Goal: Task Accomplishment & Management: Manage account settings

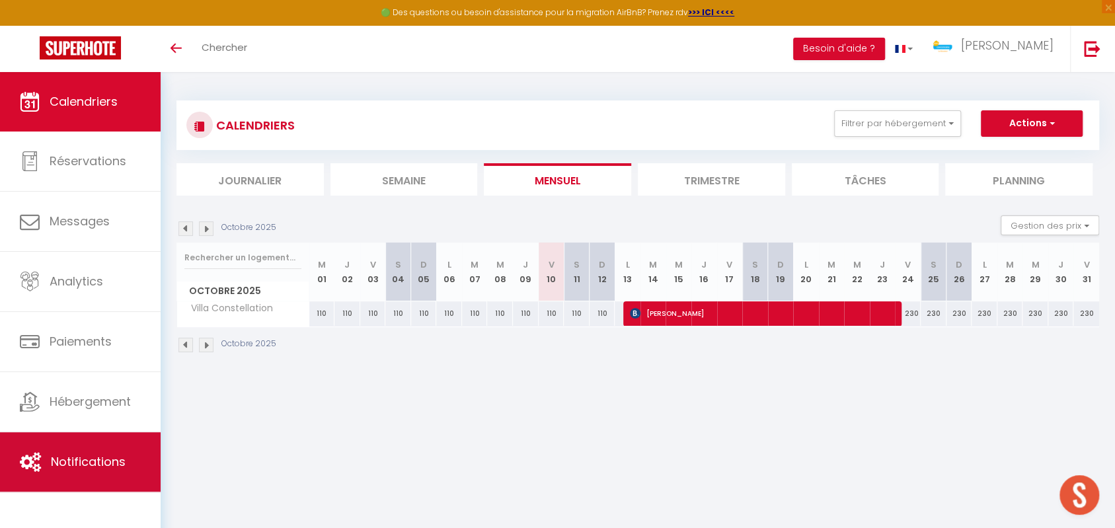
click at [85, 453] on span "Notifications" at bounding box center [88, 461] width 75 height 17
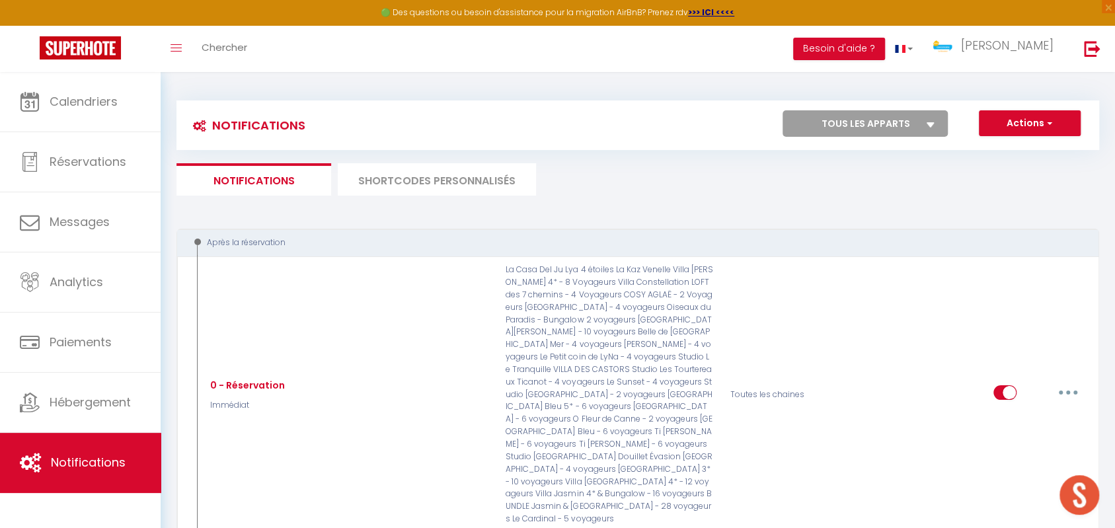
scroll to position [118, 0]
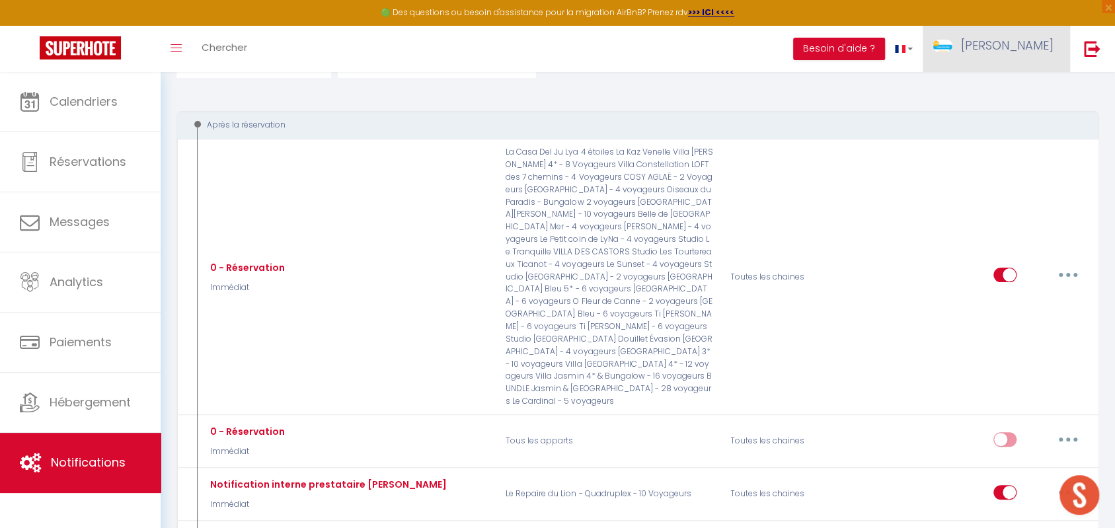
click at [1027, 52] on span "[PERSON_NAME]" at bounding box center [1007, 45] width 93 height 17
click at [1014, 110] on link "Équipe" at bounding box center [1017, 115] width 98 height 22
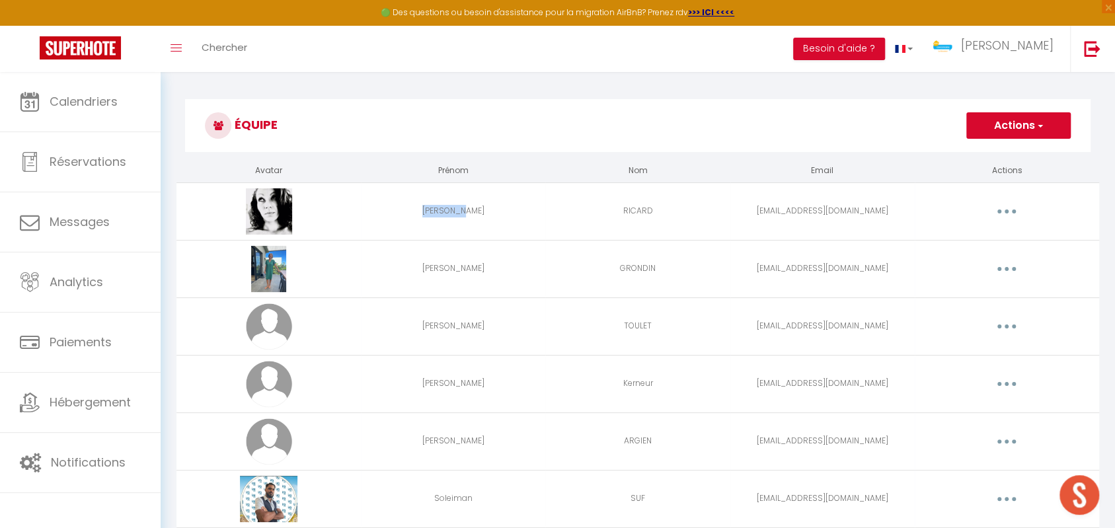
drag, startPoint x: 420, startPoint y: 209, endPoint x: 533, endPoint y: 197, distance: 113.0
click at [533, 197] on td "[PERSON_NAME]" at bounding box center [453, 211] width 184 height 58
click at [1002, 268] on button "button" at bounding box center [1006, 268] width 37 height 21
click at [959, 319] on link "Supprimer" at bounding box center [972, 323] width 98 height 22
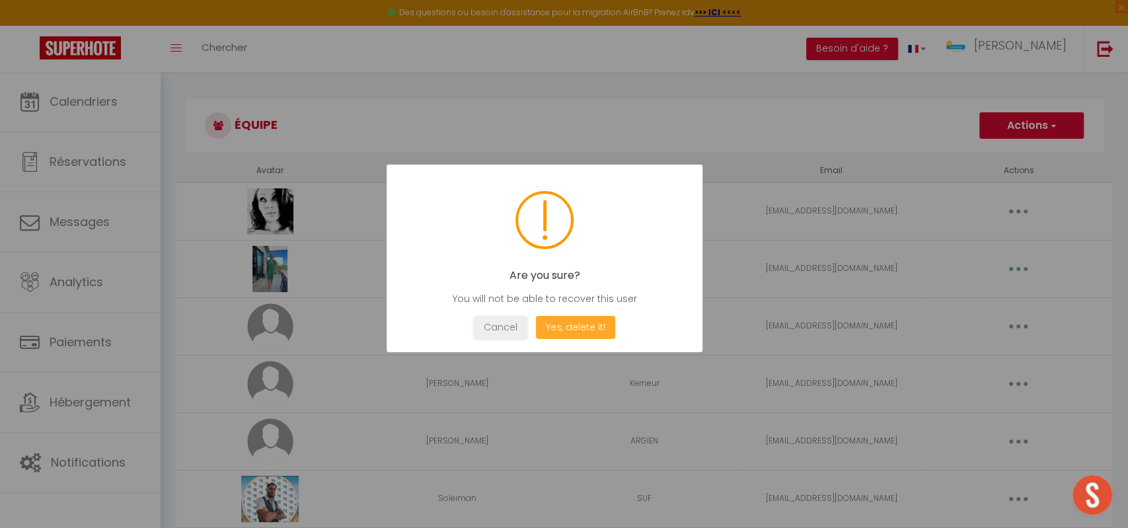
click at [572, 328] on button "Yes, delete it!" at bounding box center [575, 327] width 79 height 23
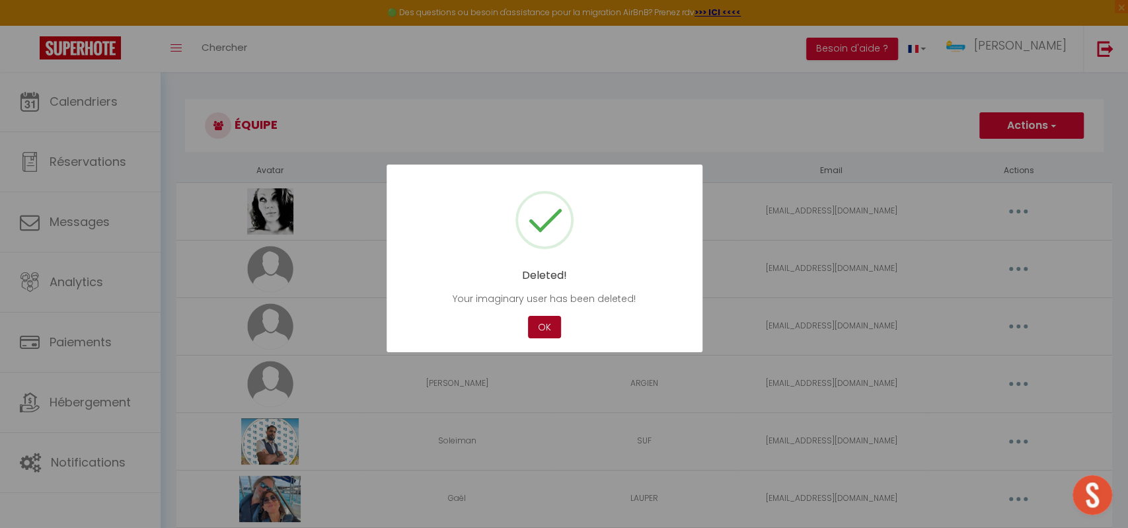
click at [538, 337] on button "OK" at bounding box center [544, 327] width 33 height 23
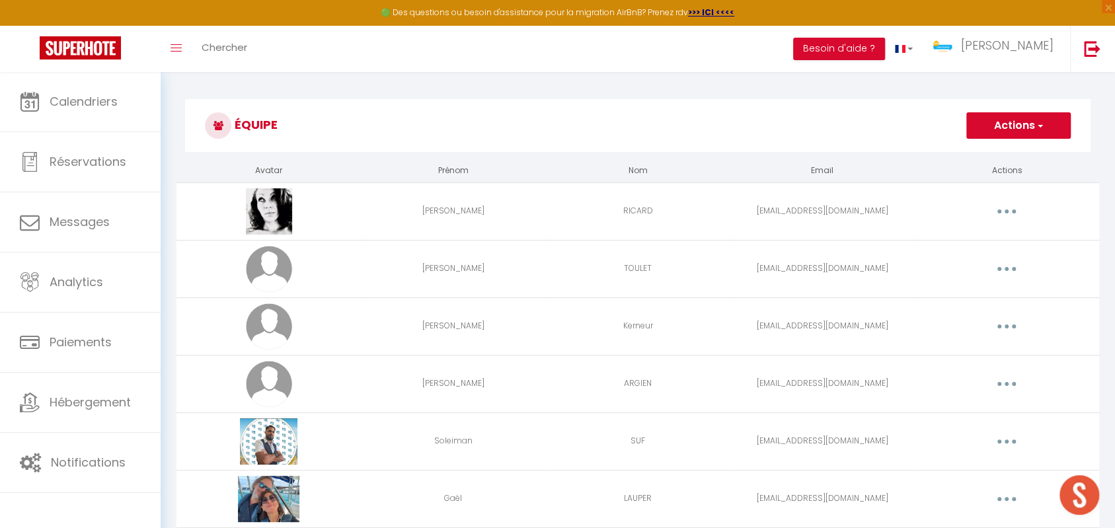
click at [325, 226] on td at bounding box center [268, 211] width 184 height 58
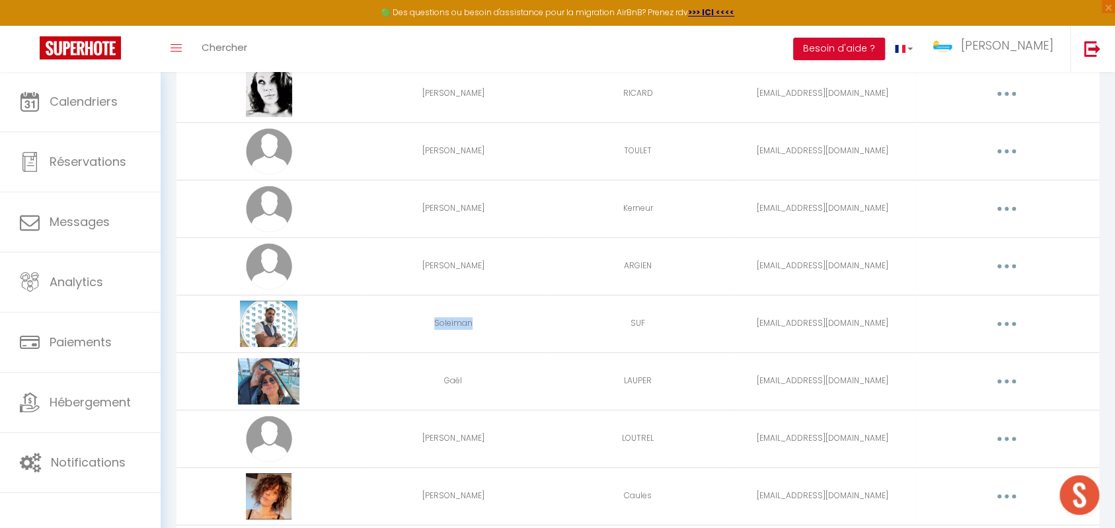
drag, startPoint x: 420, startPoint y: 328, endPoint x: 479, endPoint y: 328, distance: 58.2
click at [479, 328] on td "Soleiman" at bounding box center [453, 324] width 184 height 58
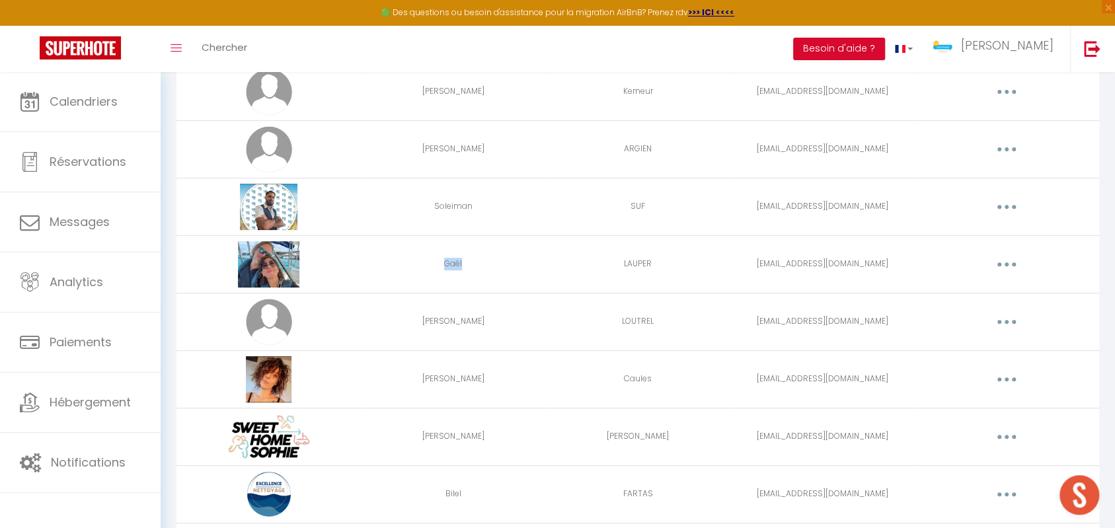
drag, startPoint x: 449, startPoint y: 266, endPoint x: 461, endPoint y: 267, distance: 12.0
click at [461, 267] on td "Gaël" at bounding box center [453, 264] width 184 height 58
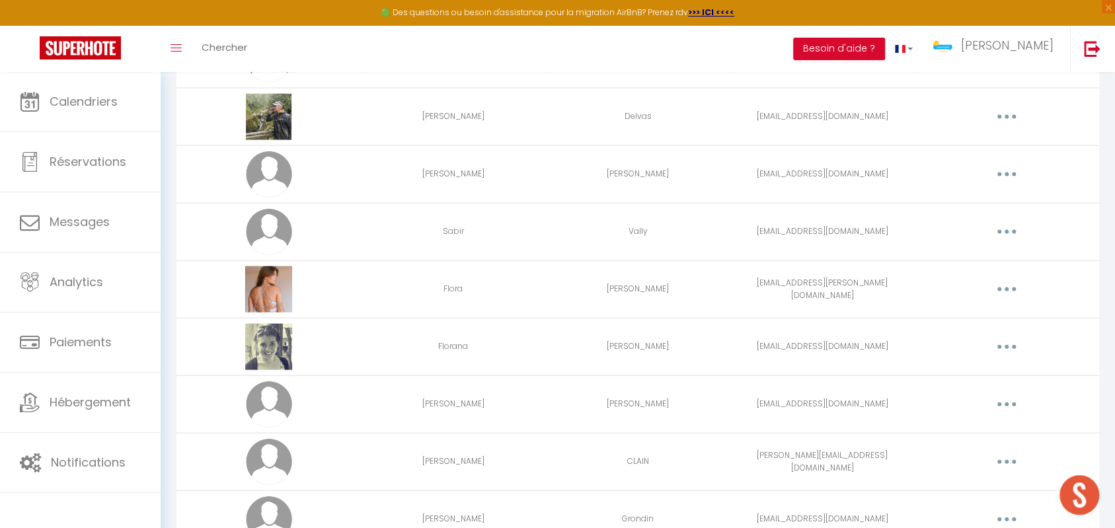
scroll to position [1880, 0]
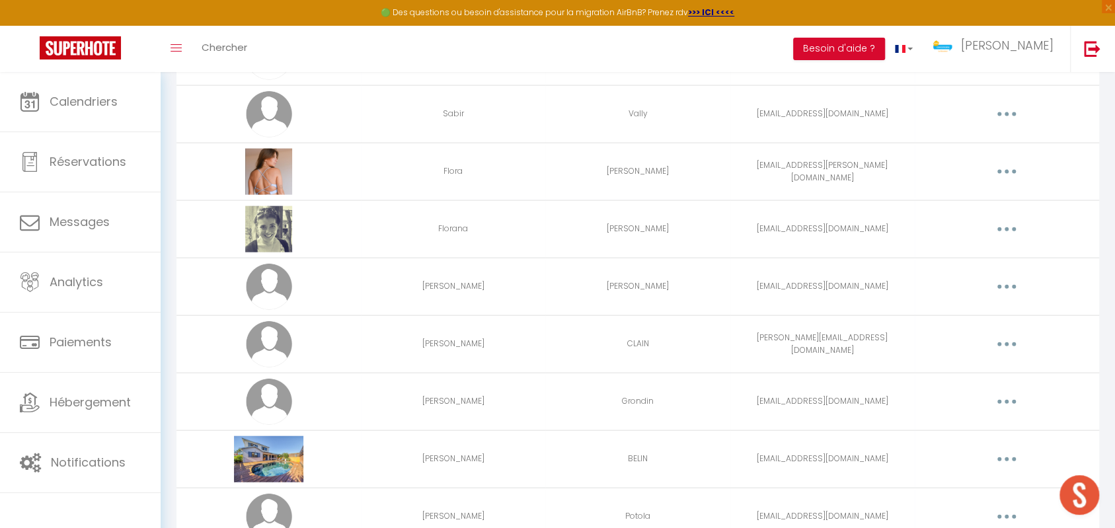
click at [1002, 168] on button "button" at bounding box center [1006, 171] width 37 height 21
click at [955, 218] on link "Supprimer" at bounding box center [972, 226] width 98 height 22
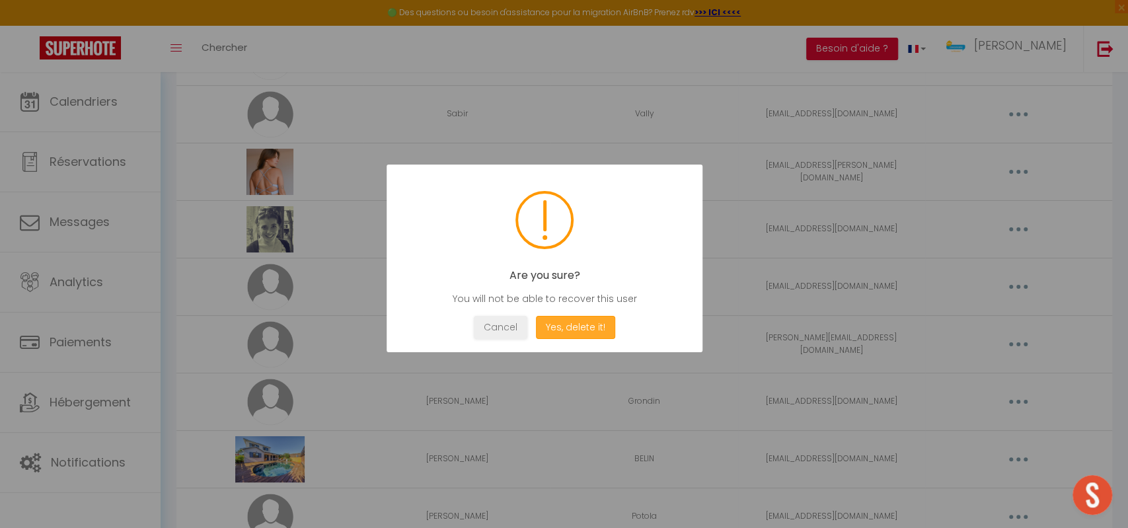
click at [578, 330] on button "Yes, delete it!" at bounding box center [575, 327] width 79 height 23
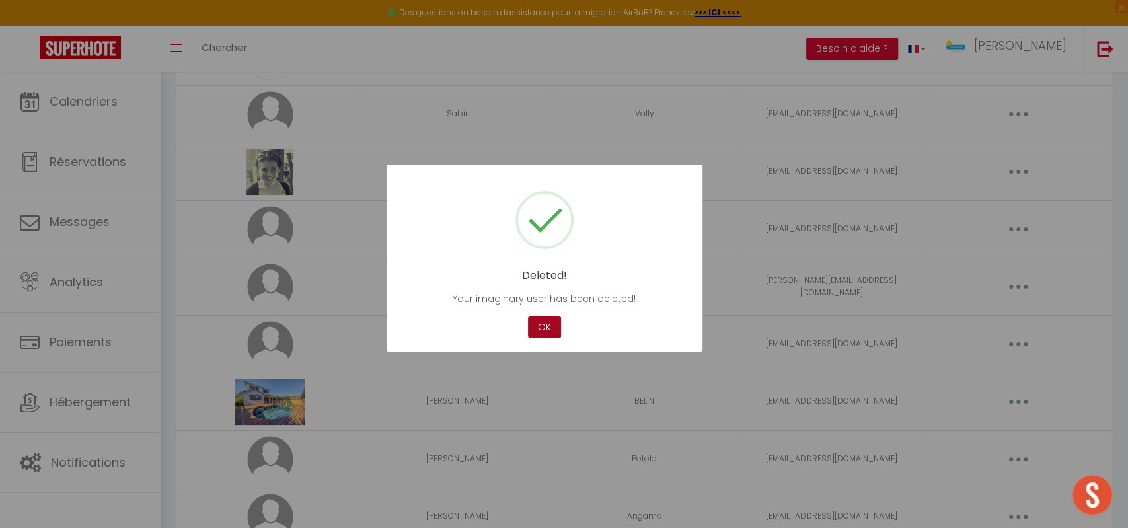
click at [545, 327] on button "OK" at bounding box center [544, 327] width 33 height 23
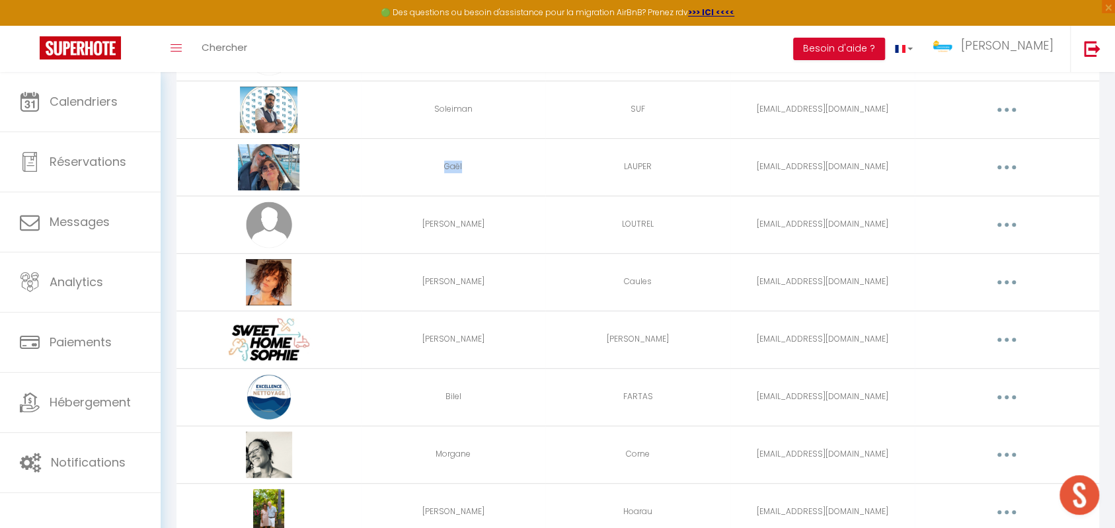
scroll to position [449, 0]
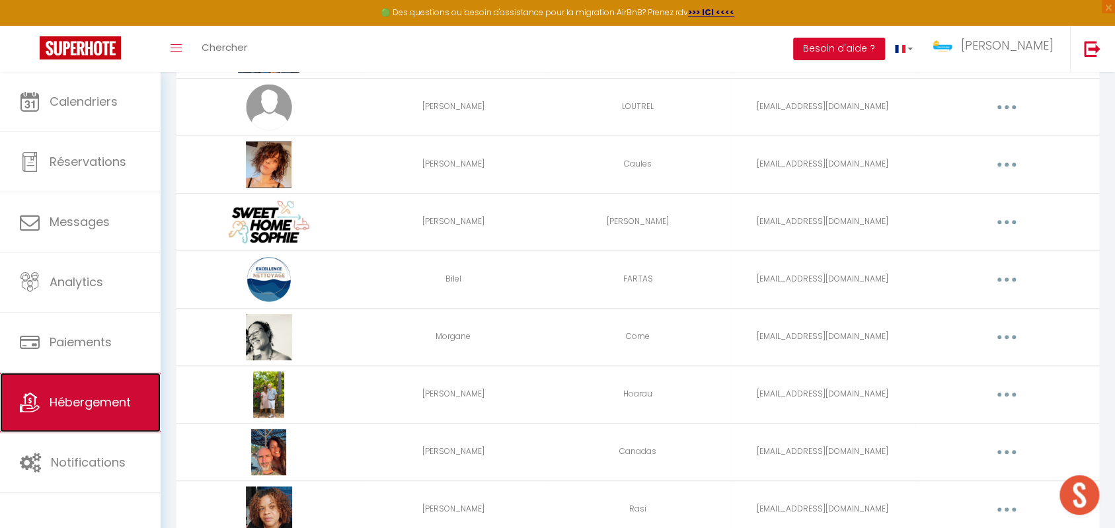
click at [89, 409] on span "Hébergement" at bounding box center [90, 402] width 81 height 17
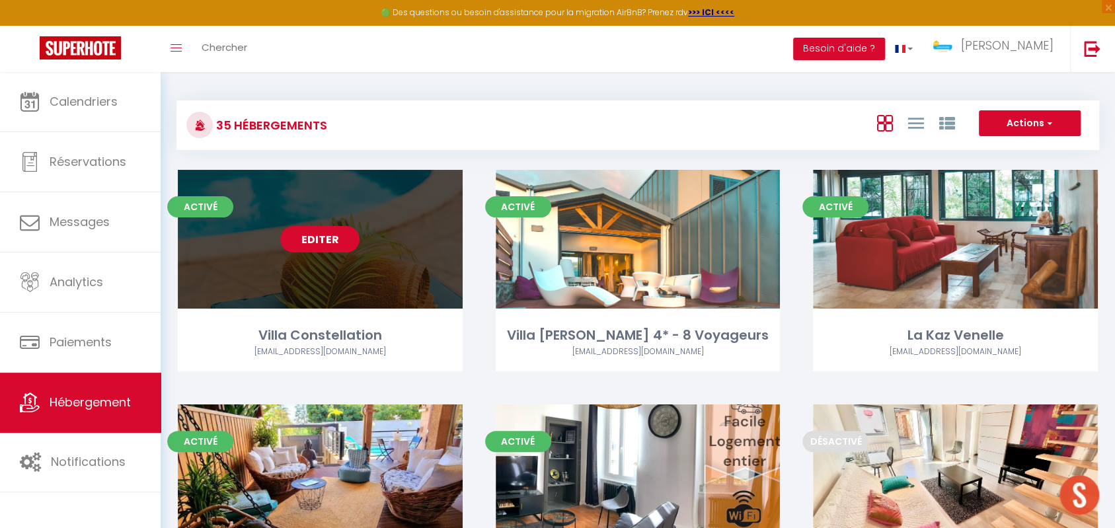
click at [297, 237] on link "Editer" at bounding box center [319, 239] width 79 height 26
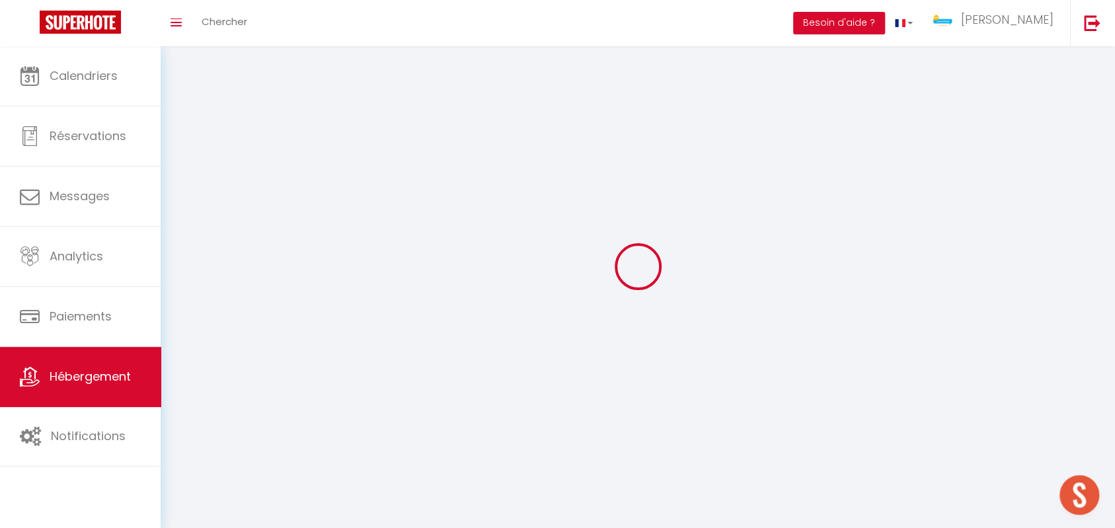
select select "1"
select select
select select "28"
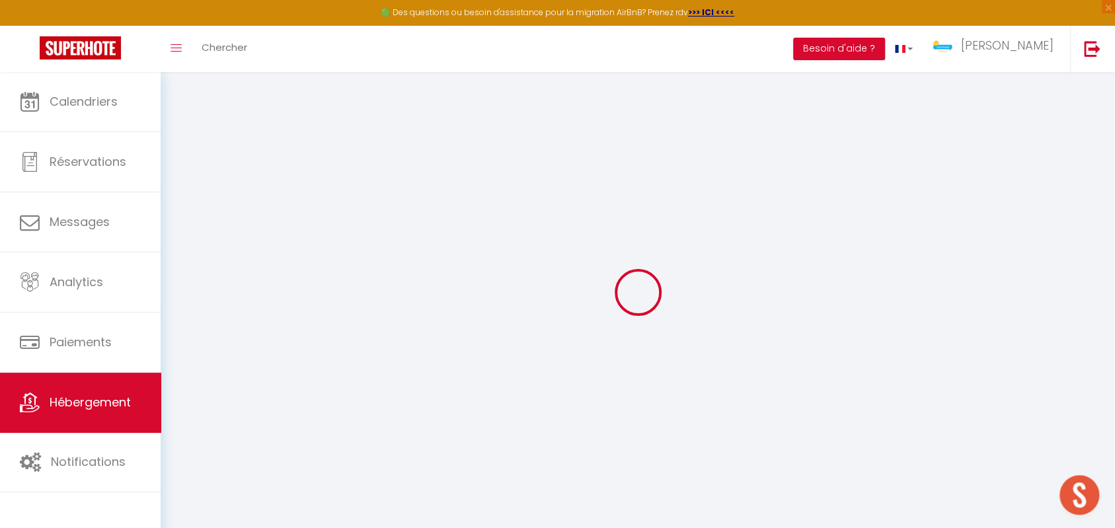
select select
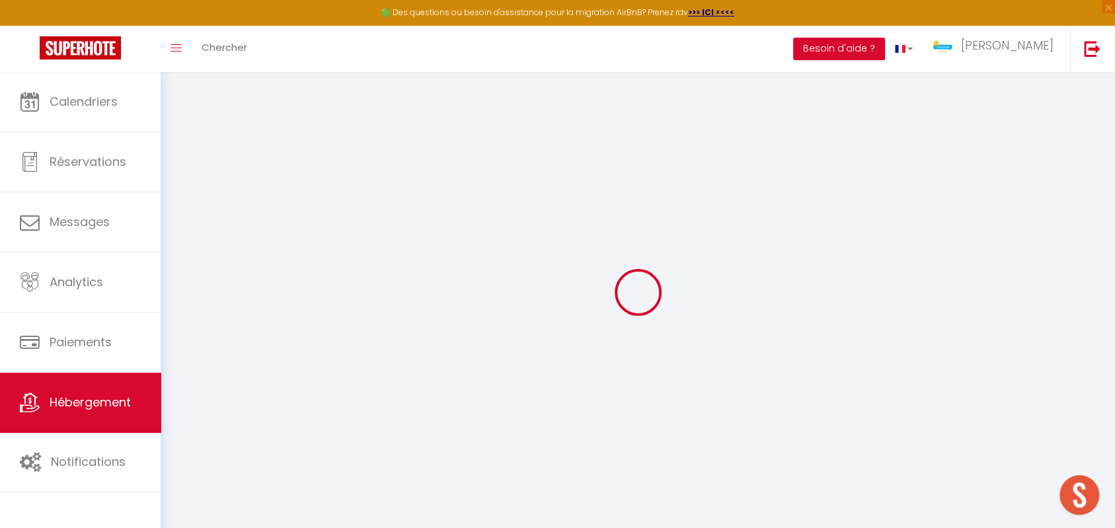
select select
checkbox input "false"
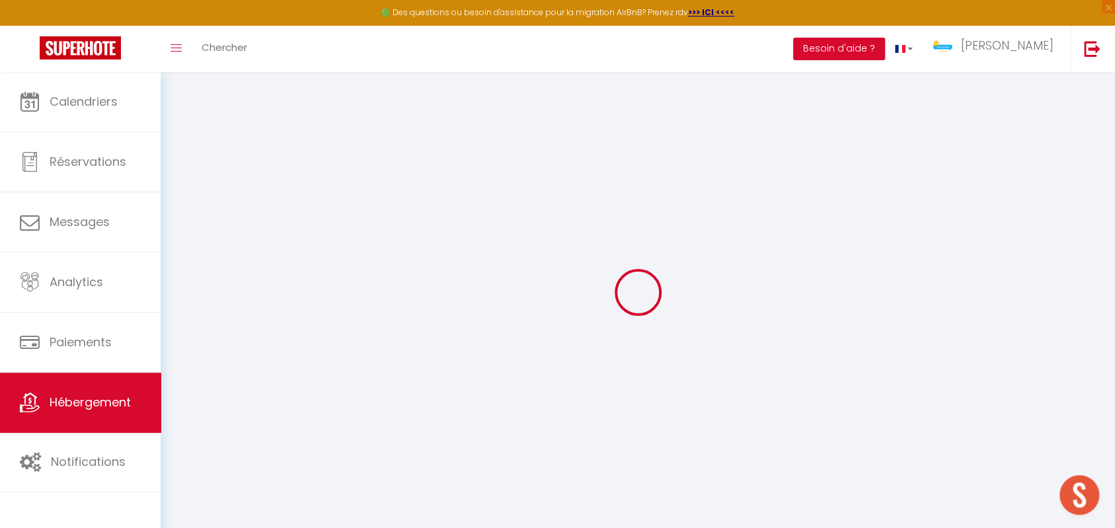
select select
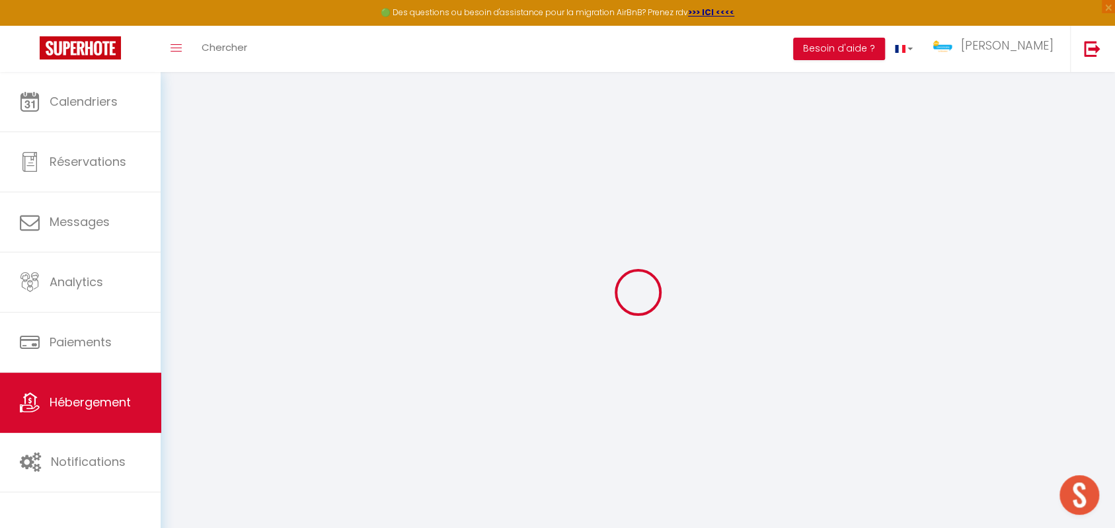
select select
checkbox input "false"
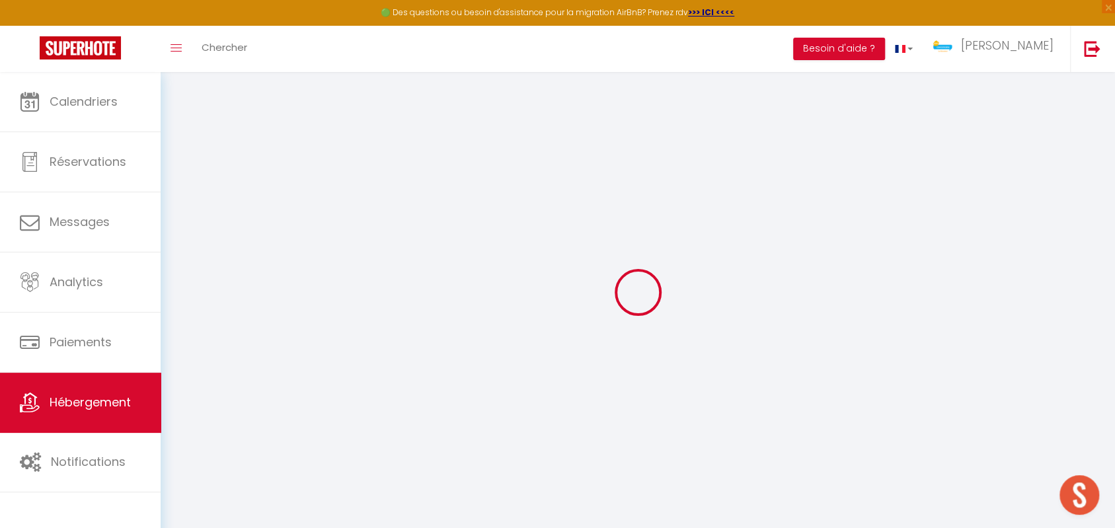
checkbox input "false"
select select
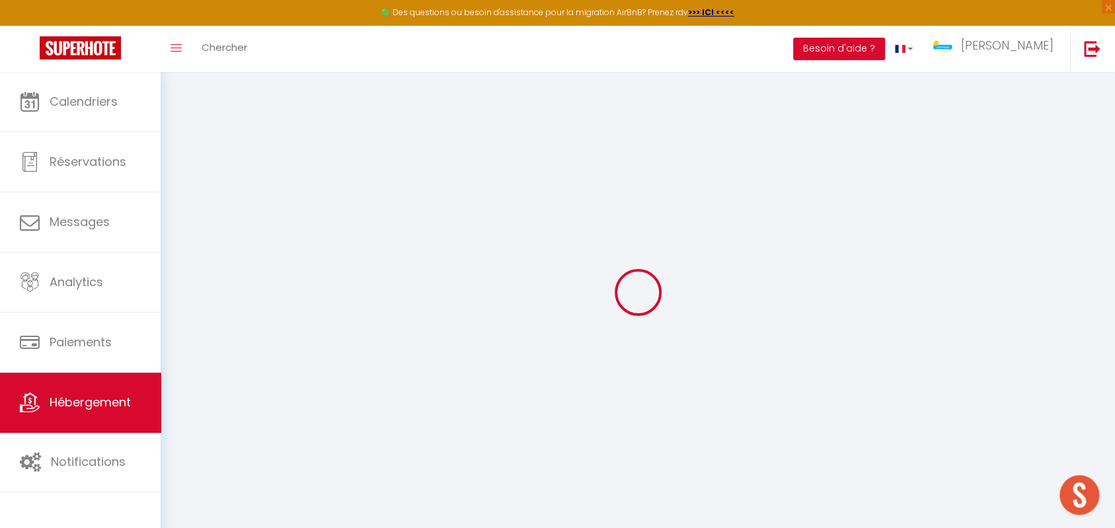
select select
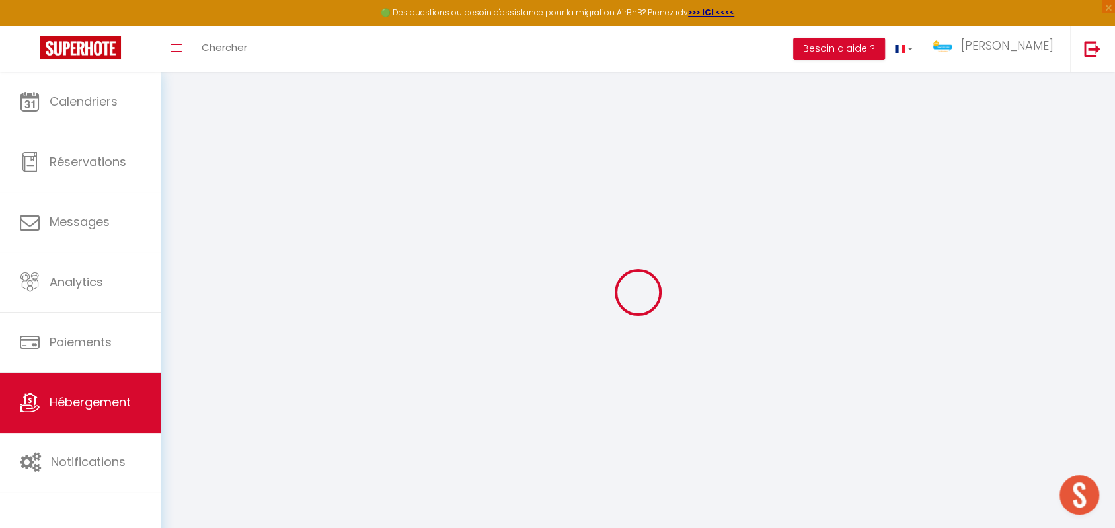
checkbox input "false"
select select
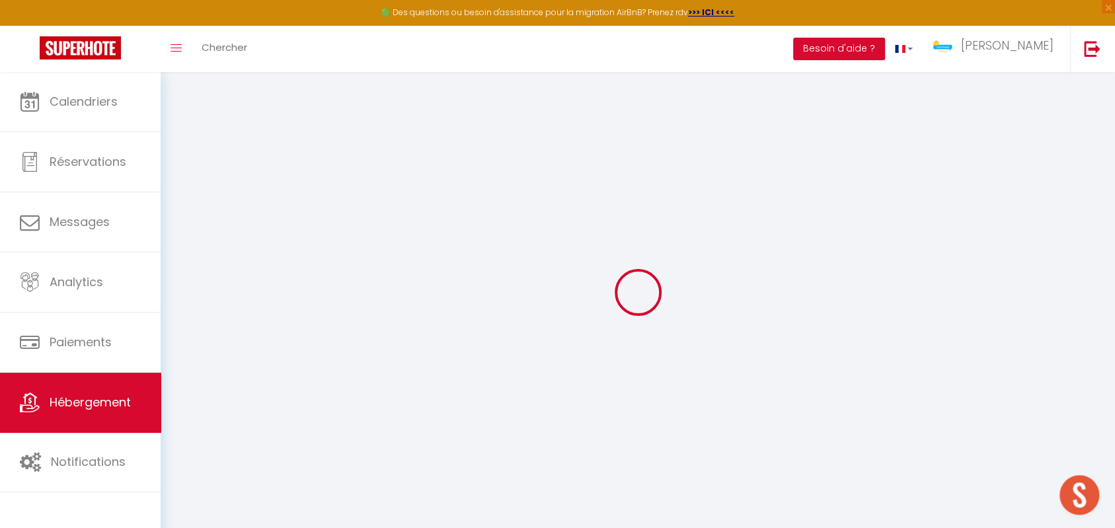
select select
type input "Villa Constellation"
type input "[PERSON_NAME]"
type input "THIANCOURT"
type input "15 chemin hoarau bois de nêfles"
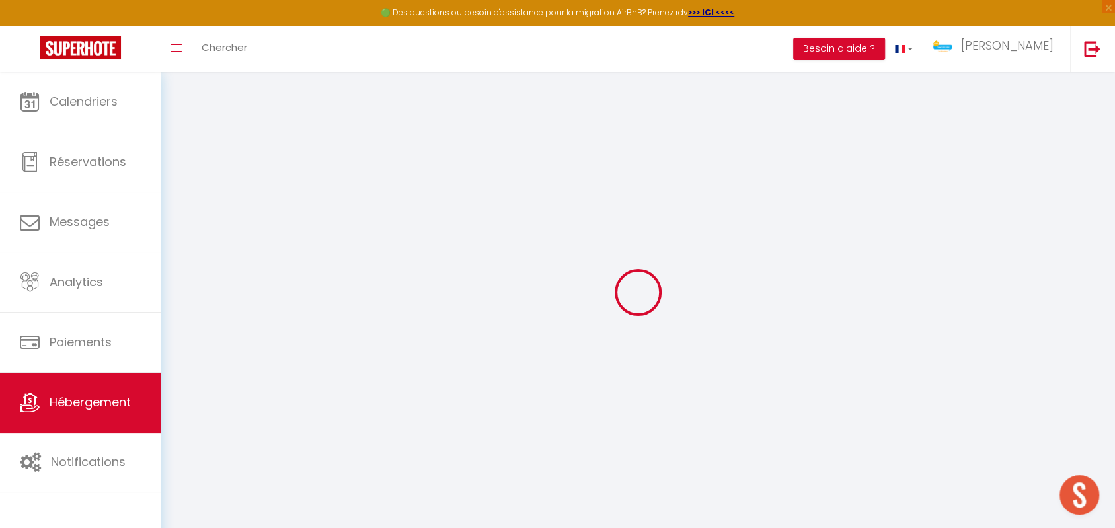
type input "97411"
type input "st paul"
select select "houses"
select select "8"
select select "6"
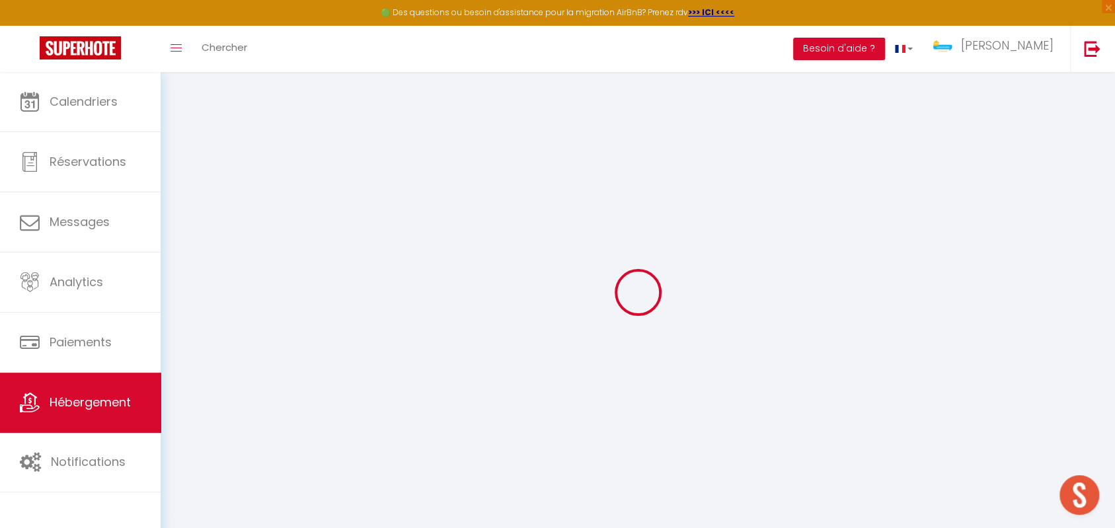
select select "3"
select select "2"
type input "150"
type input "12"
type input "220"
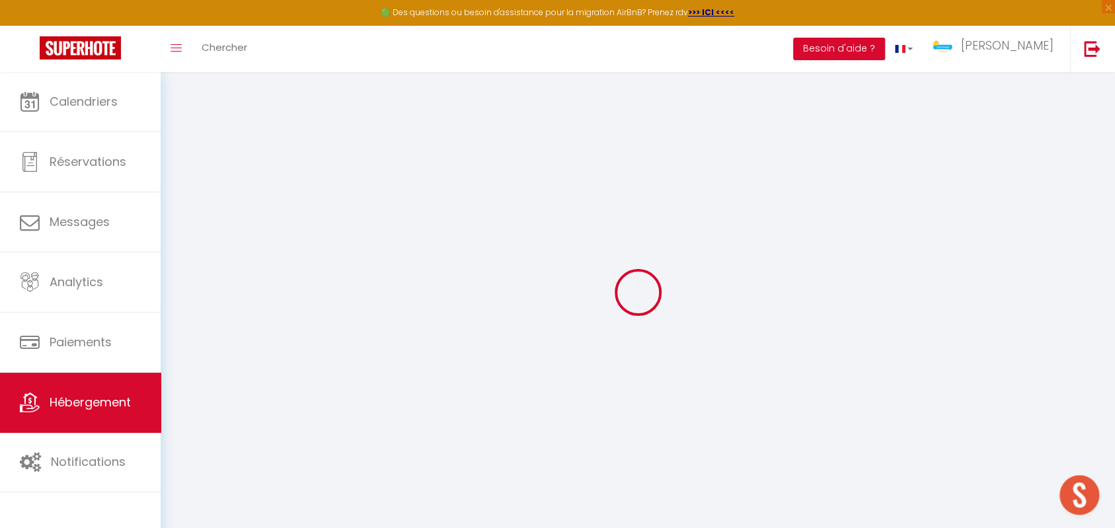
type input "1.50"
type input "1000"
select select
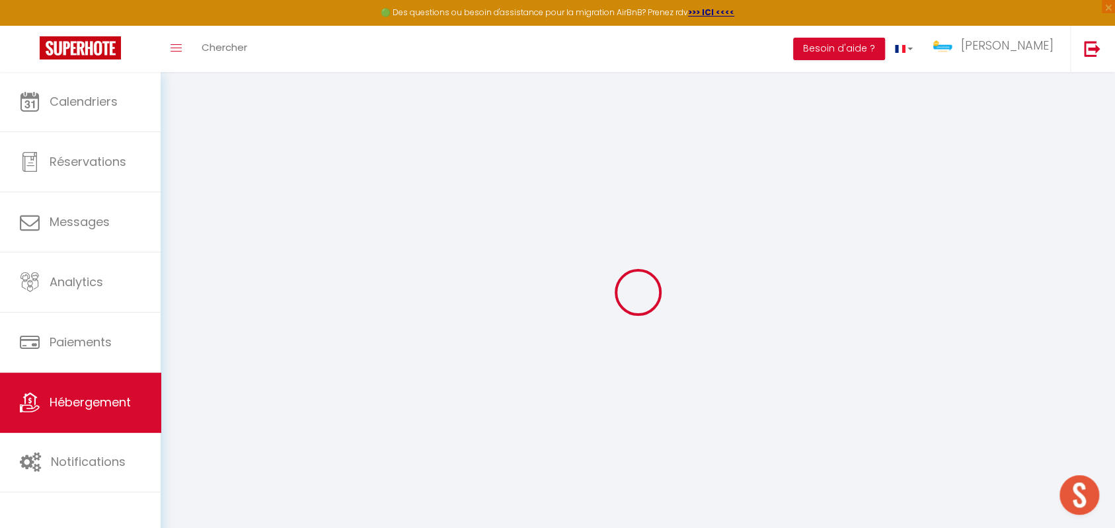
select select
type input "[STREET_ADDRESS]"
type input "97419"
type input "La Possession"
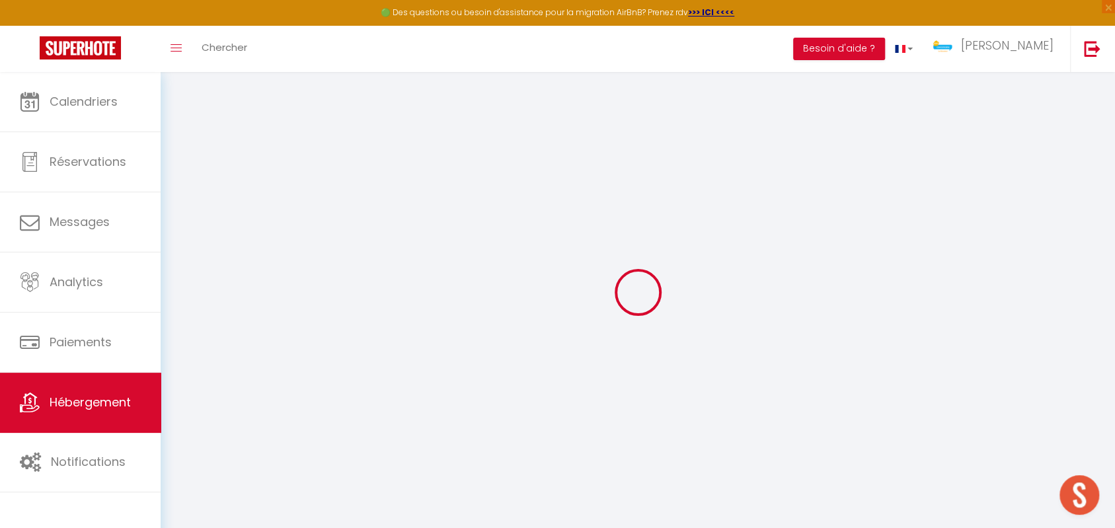
select select "177"
type input "[EMAIL_ADDRESS][DOMAIN_NAME]"
select select "11776"
checkbox input "false"
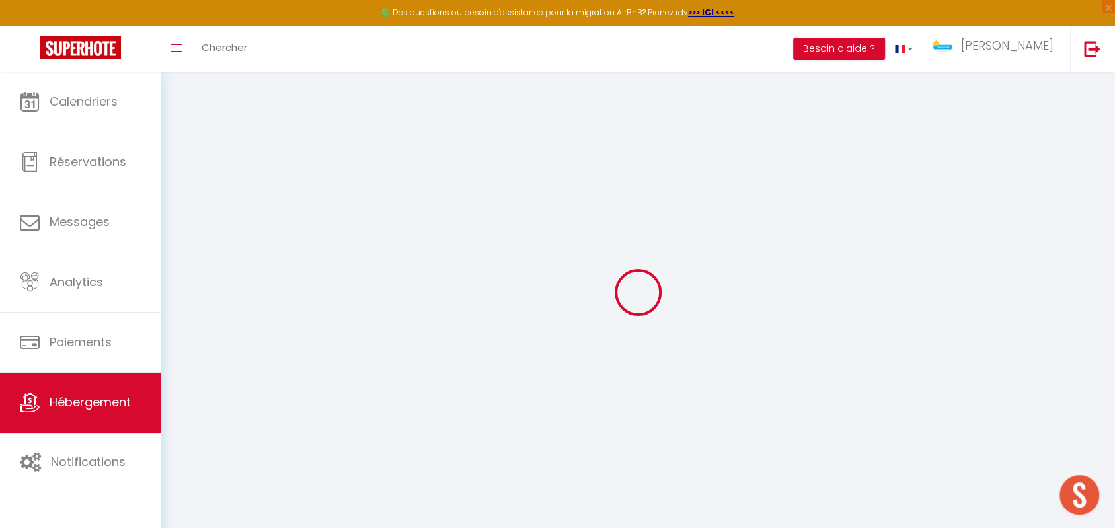
checkbox input "false"
type input "0"
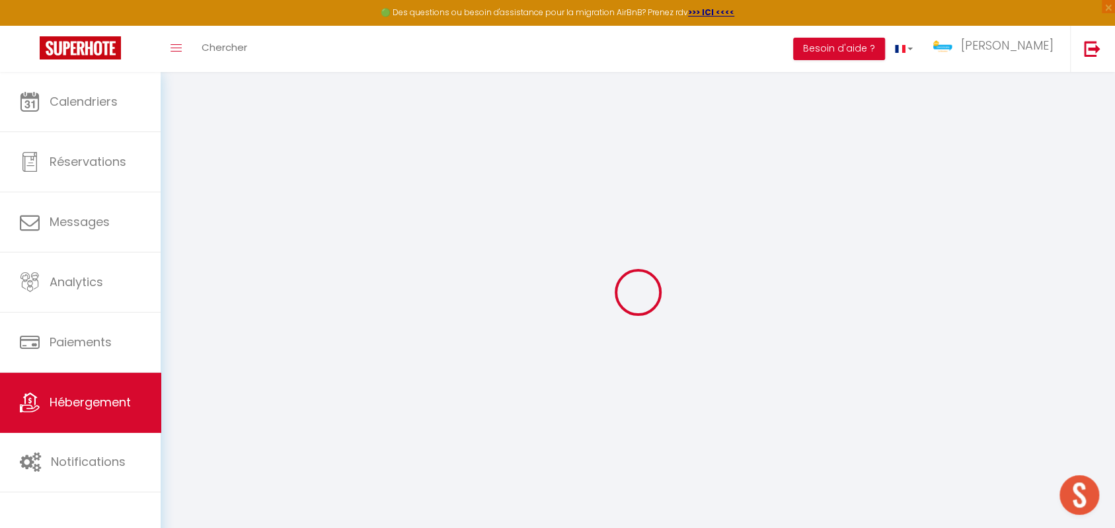
type input "0"
select select
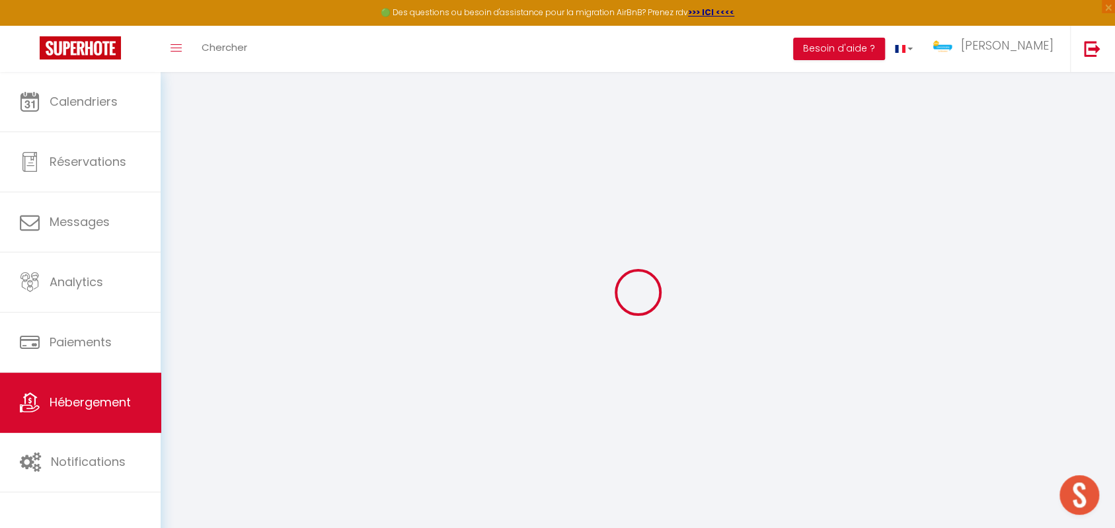
select select
checkbox input "false"
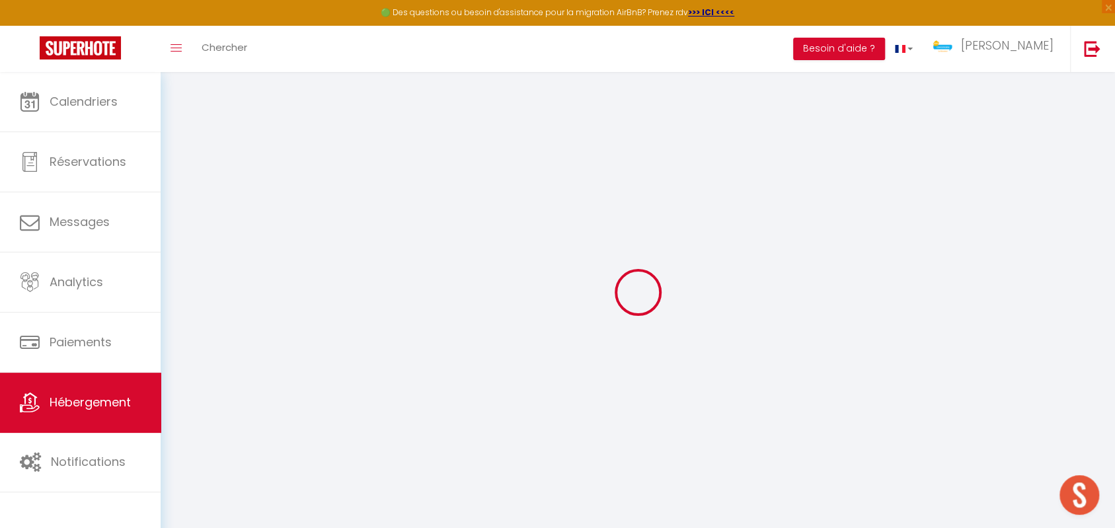
select select
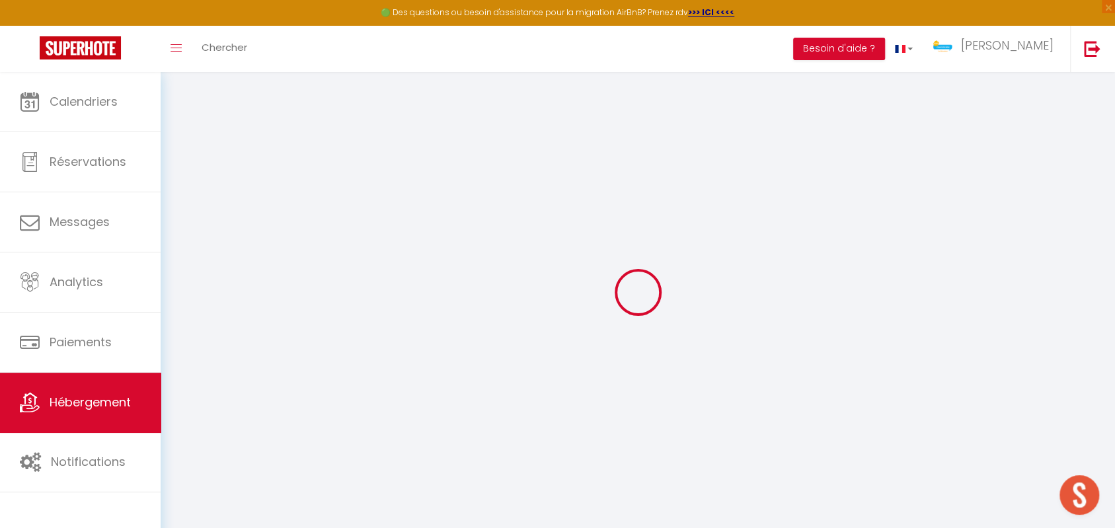
checkbox input "false"
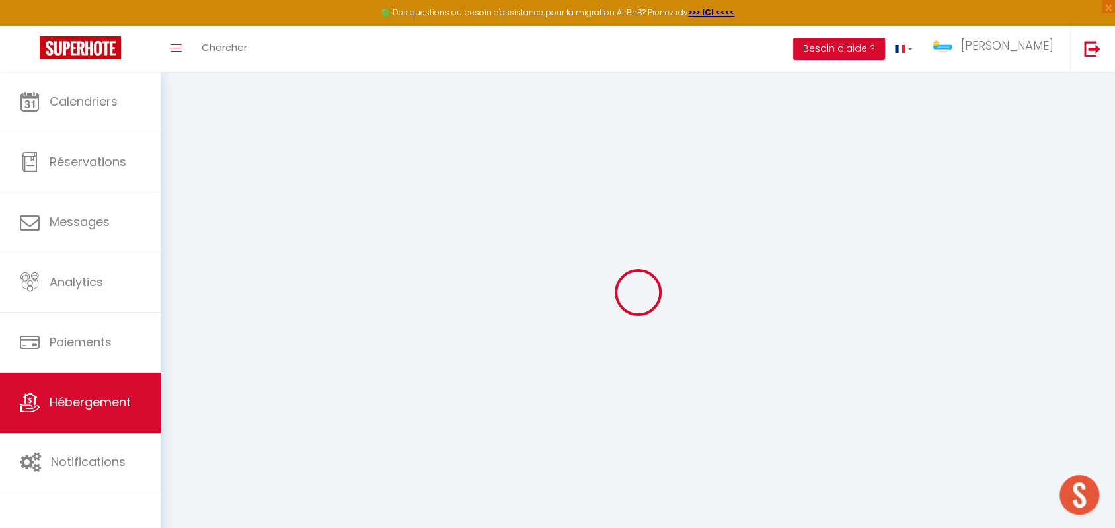
checkbox input "false"
select select "+ 19 %"
select select "+ 21 %"
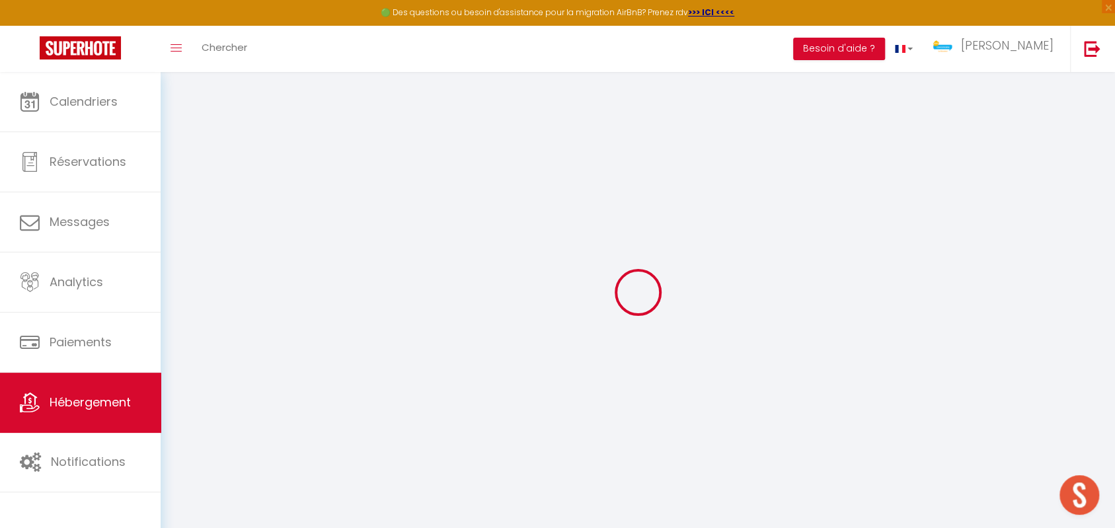
select select "+ 10 %"
select select "15787-1184832120749611150"
select select "1"
select select "well_reviewed_guests"
select select "EUR"
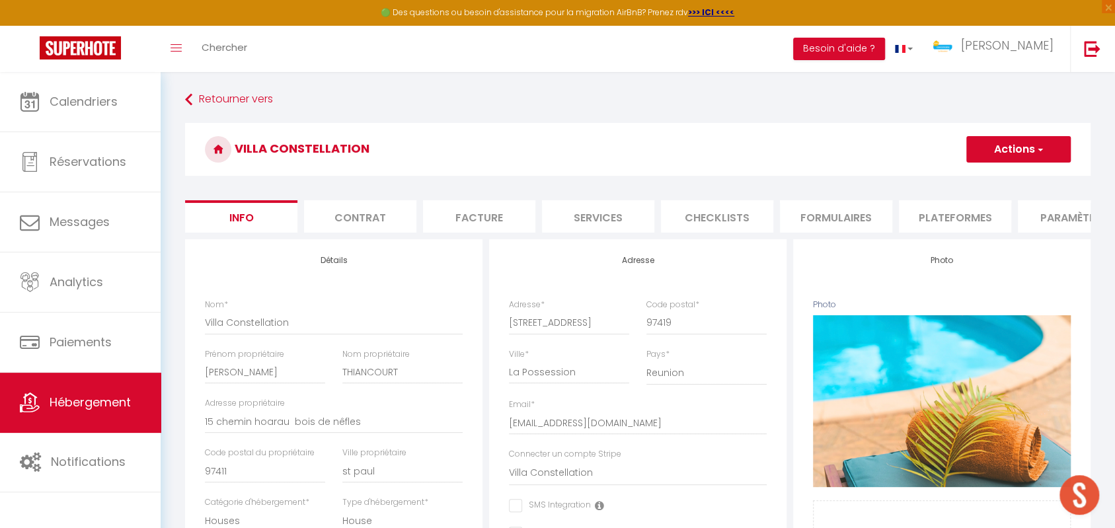
checkbox input "false"
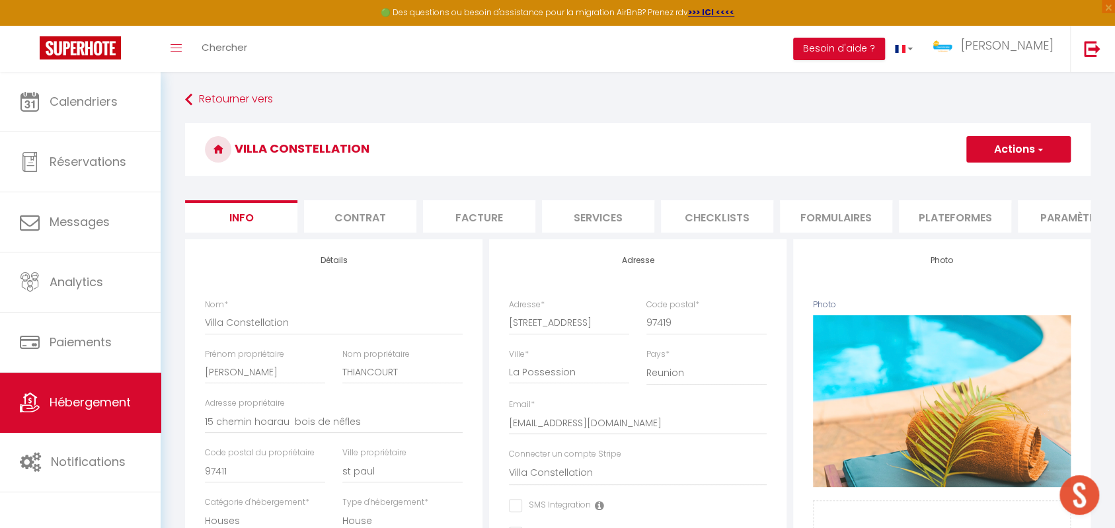
checkbox input "false"
click at [945, 223] on li "Plateformes" at bounding box center [955, 216] width 112 height 32
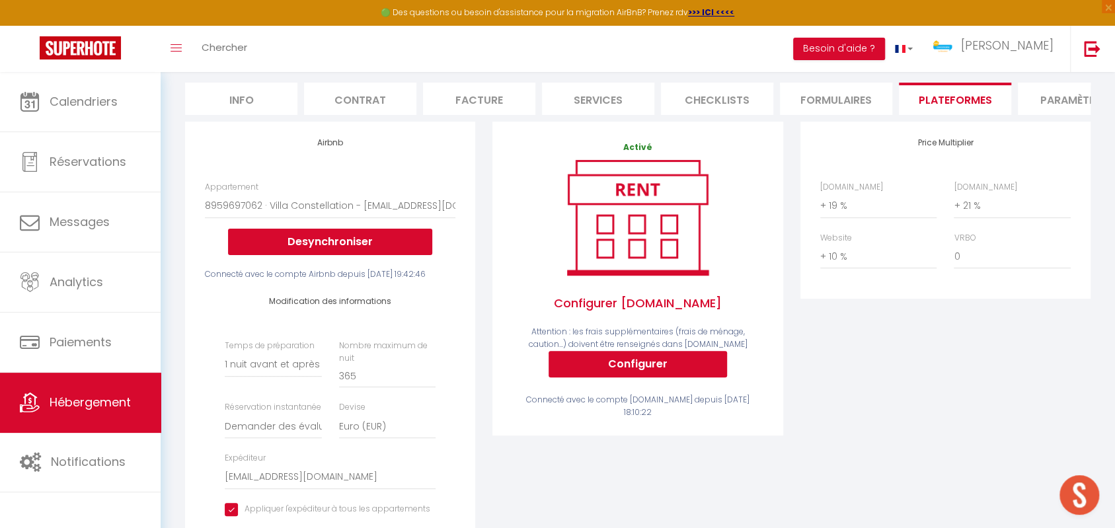
scroll to position [235, 0]
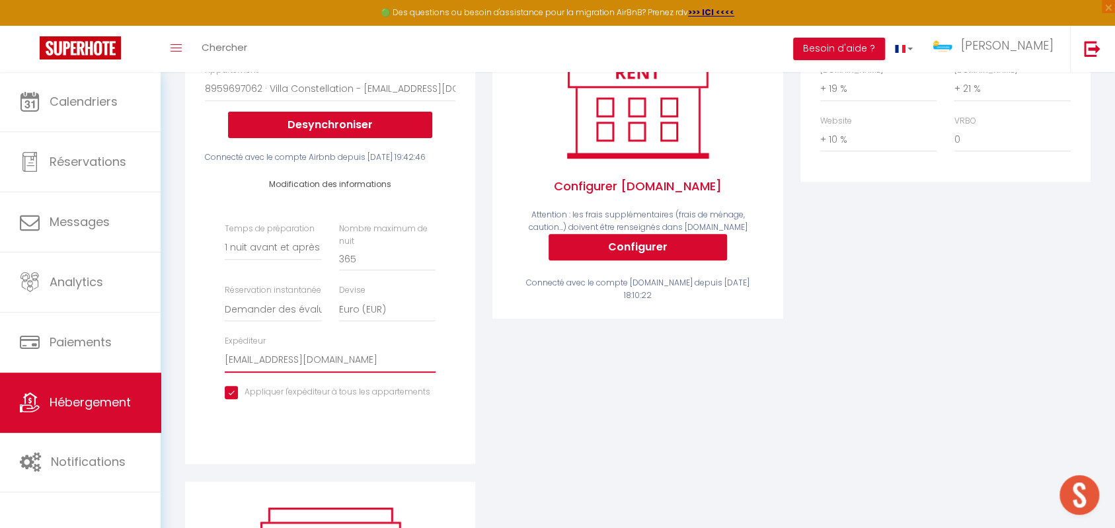
click at [231, 373] on select "[EMAIL_ADDRESS][DOMAIN_NAME] [EMAIL_ADDRESS][DOMAIN_NAME] [EMAIL_ADDRESS][DOMAI…" at bounding box center [330, 360] width 211 height 25
click at [297, 373] on select "[EMAIL_ADDRESS][DOMAIN_NAME] [EMAIL_ADDRESS][DOMAIN_NAME] [EMAIL_ADDRESS][DOMAI…" at bounding box center [330, 360] width 211 height 25
click at [332, 373] on select "[EMAIL_ADDRESS][DOMAIN_NAME] [EMAIL_ADDRESS][DOMAIN_NAME] [EMAIL_ADDRESS][DOMAI…" at bounding box center [330, 360] width 211 height 25
drag, startPoint x: 281, startPoint y: 416, endPoint x: 681, endPoint y: 375, distance: 402.6
click at [681, 375] on div "Airbnb Appartement DOSD'ANE · Evasion - Dos D'âne - [PERSON_NAME][EMAIL_ADDRESS…" at bounding box center [637, 369] width 923 height 729
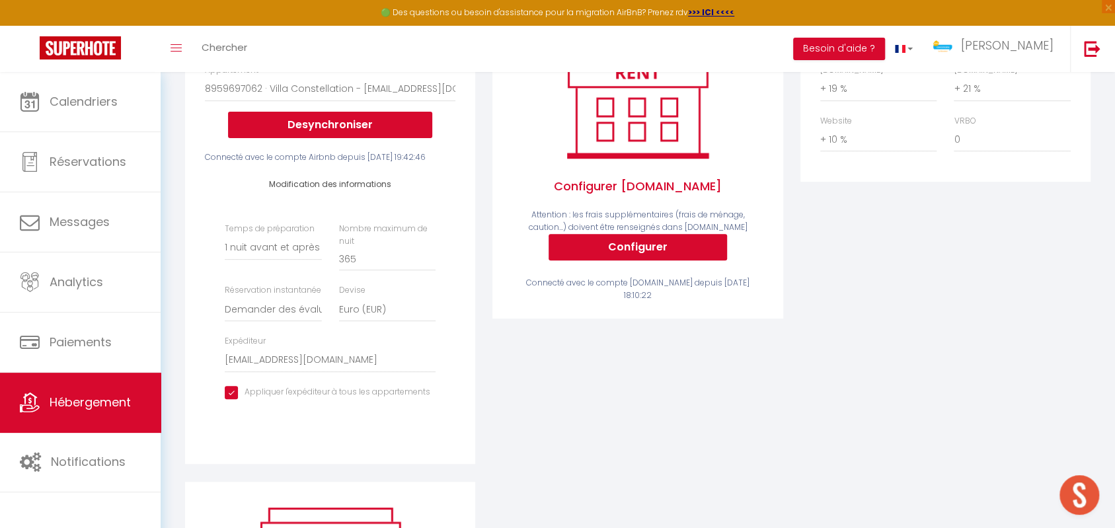
scroll to position [118, 0]
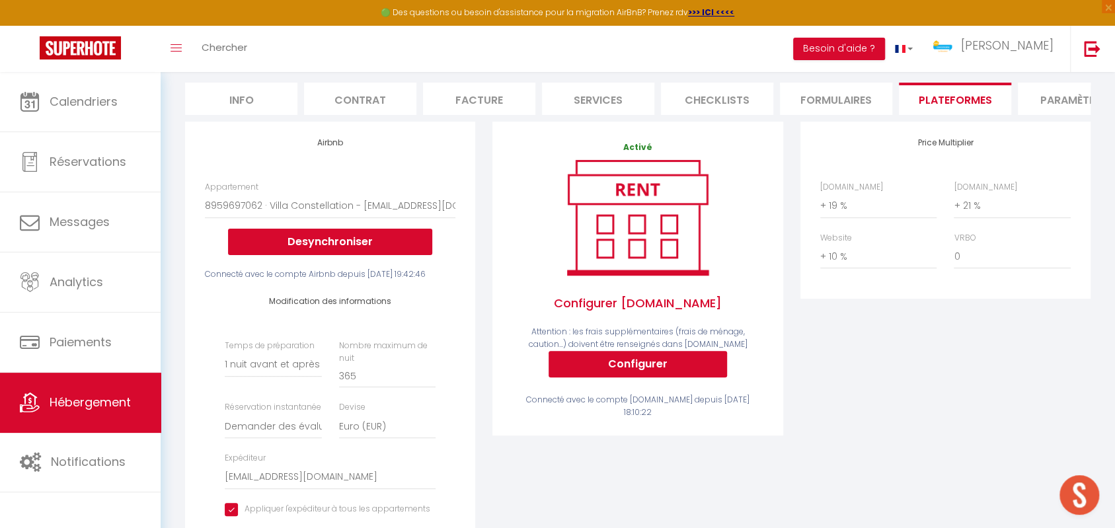
drag, startPoint x: 909, startPoint y: 160, endPoint x: 1007, endPoint y: 157, distance: 97.9
click at [1007, 147] on h4 "Price Multiplier" at bounding box center [945, 142] width 251 height 9
click at [252, 107] on li "Info" at bounding box center [241, 99] width 112 height 32
checkbox input "false"
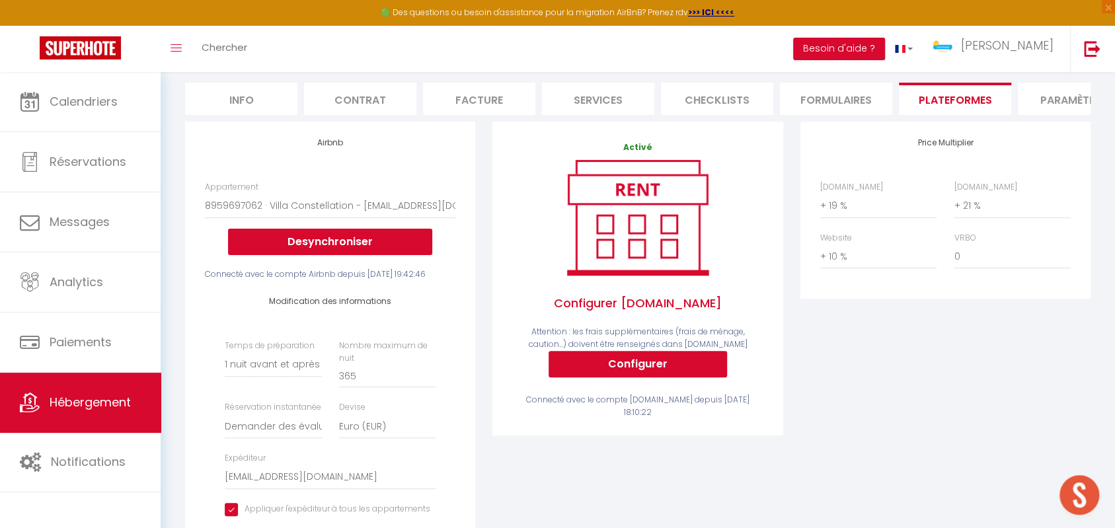
checkbox input "false"
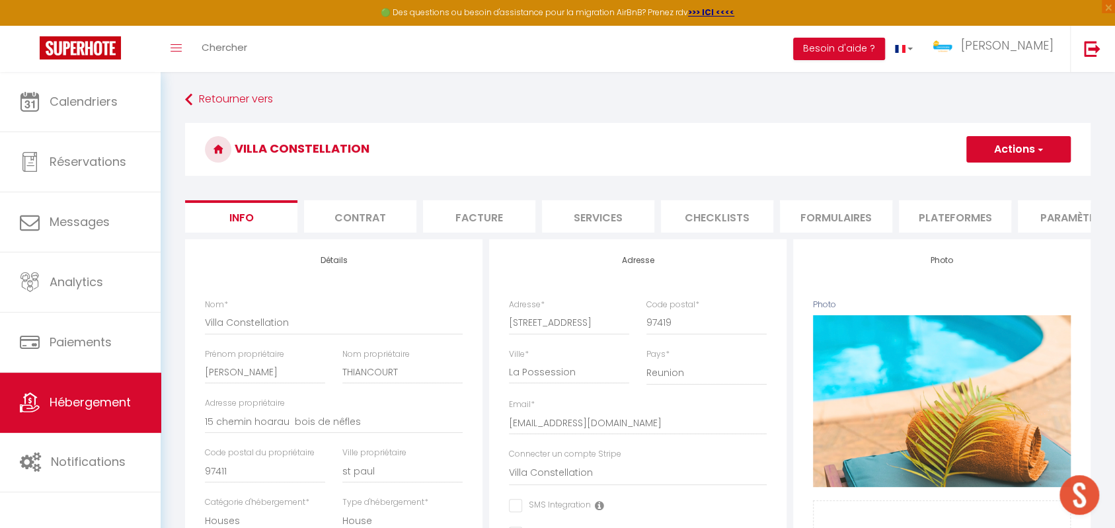
click at [512, 219] on li "Facture" at bounding box center [479, 216] width 112 height 32
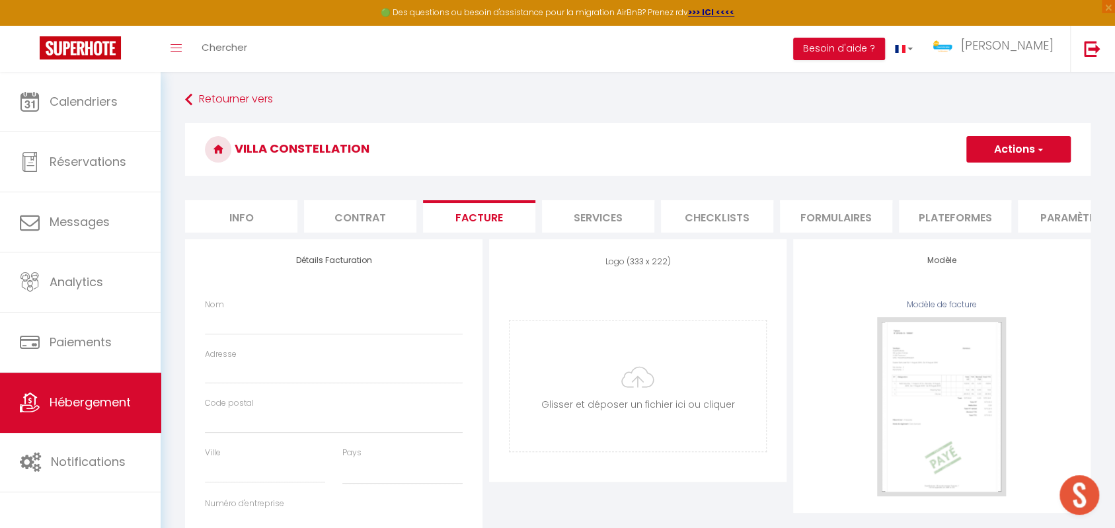
scroll to position [0, 40]
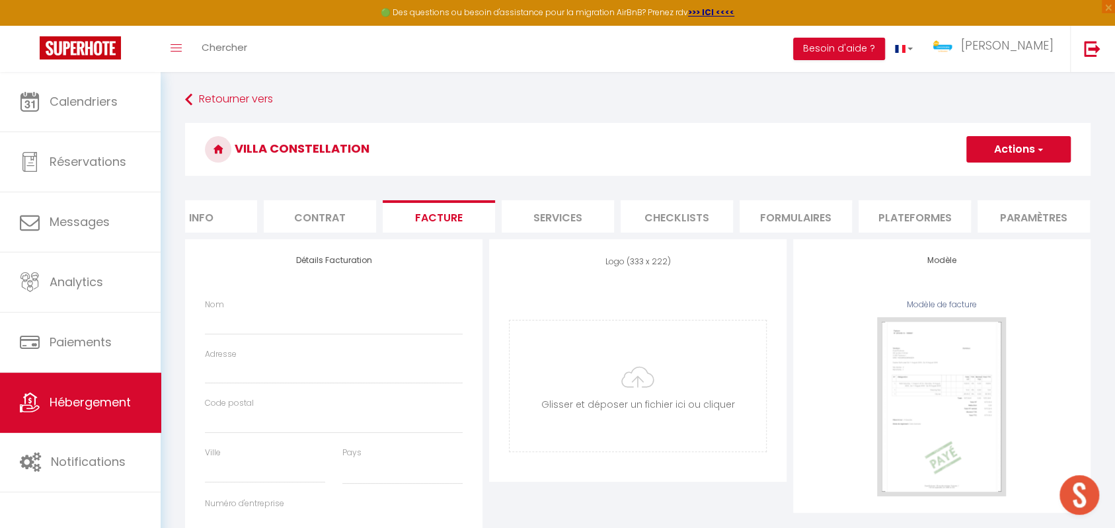
select select
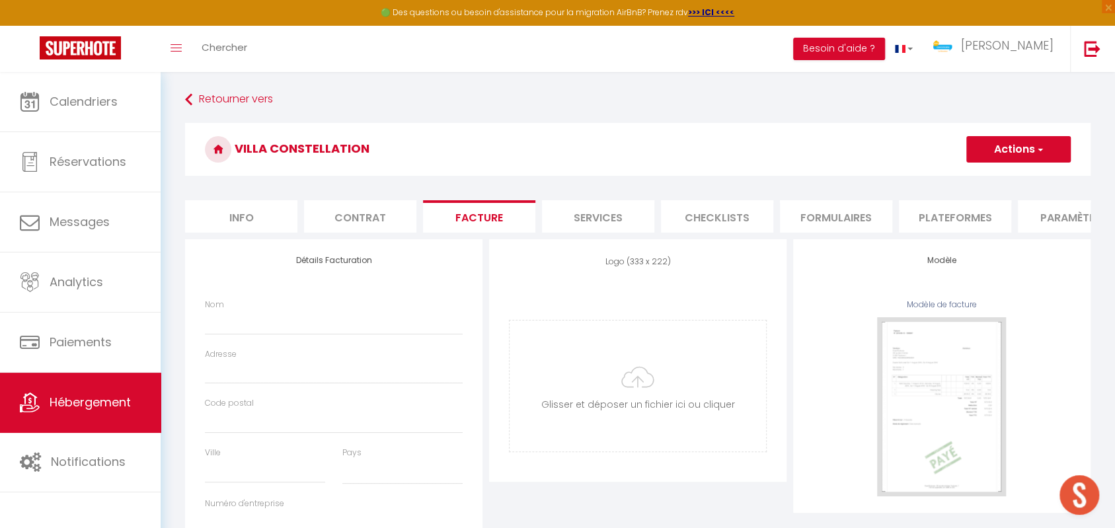
click at [589, 218] on li "Services" at bounding box center [598, 216] width 112 height 32
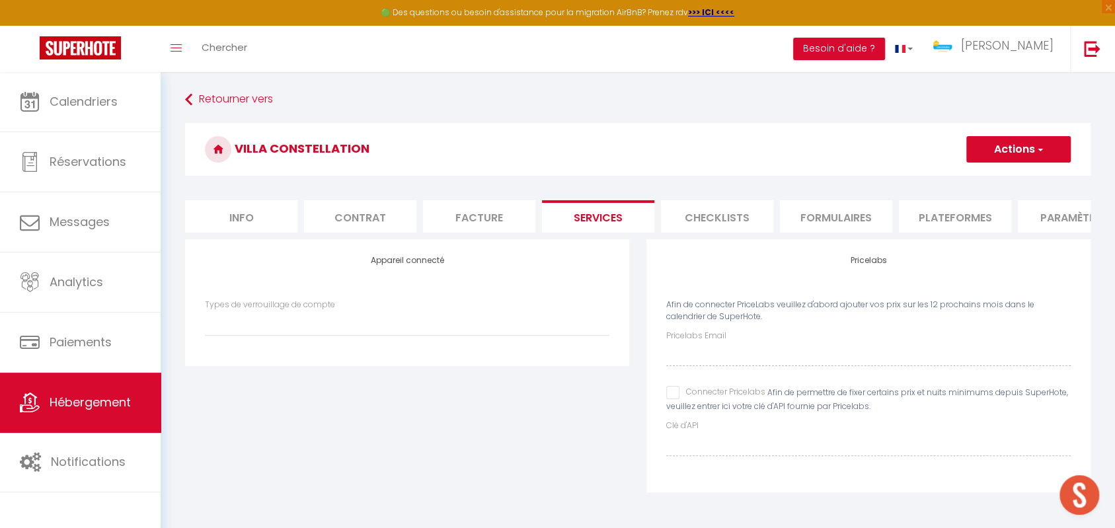
select select
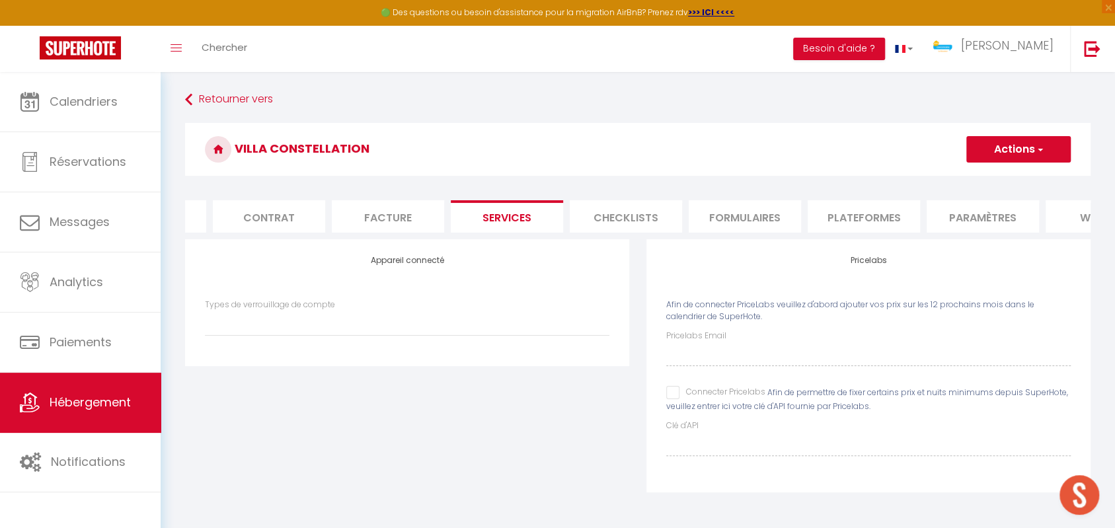
scroll to position [0, 97]
click at [626, 230] on li "Checklists" at bounding box center [620, 216] width 112 height 32
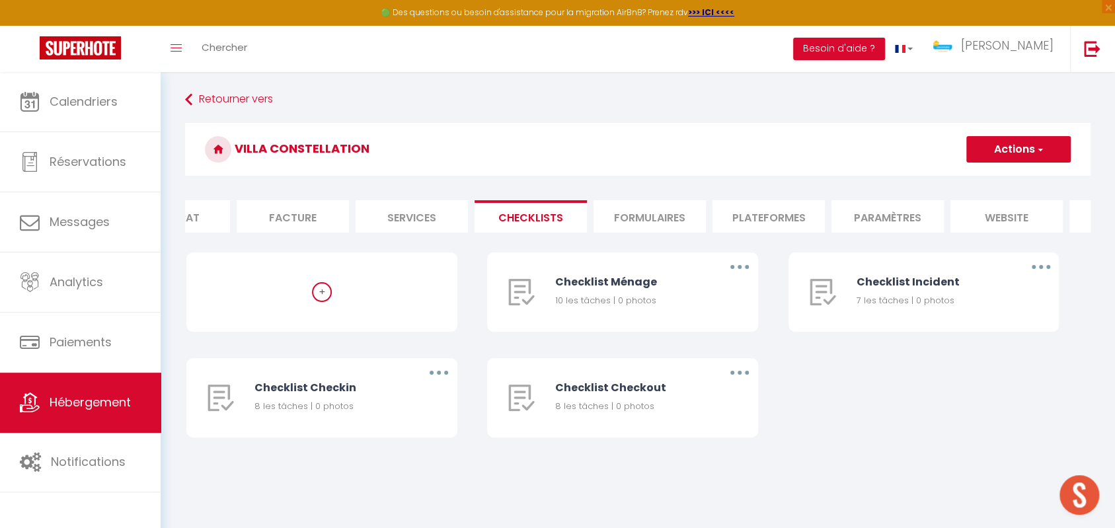
scroll to position [0, 193]
click at [672, 231] on li "Formulaires" at bounding box center [643, 216] width 112 height 32
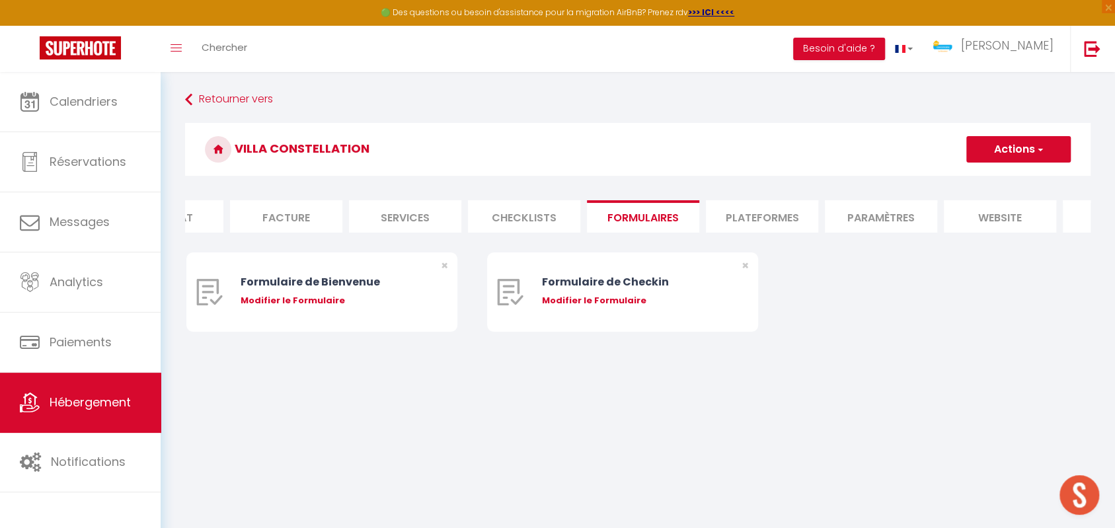
click at [748, 228] on li "Plateformes" at bounding box center [762, 216] width 112 height 32
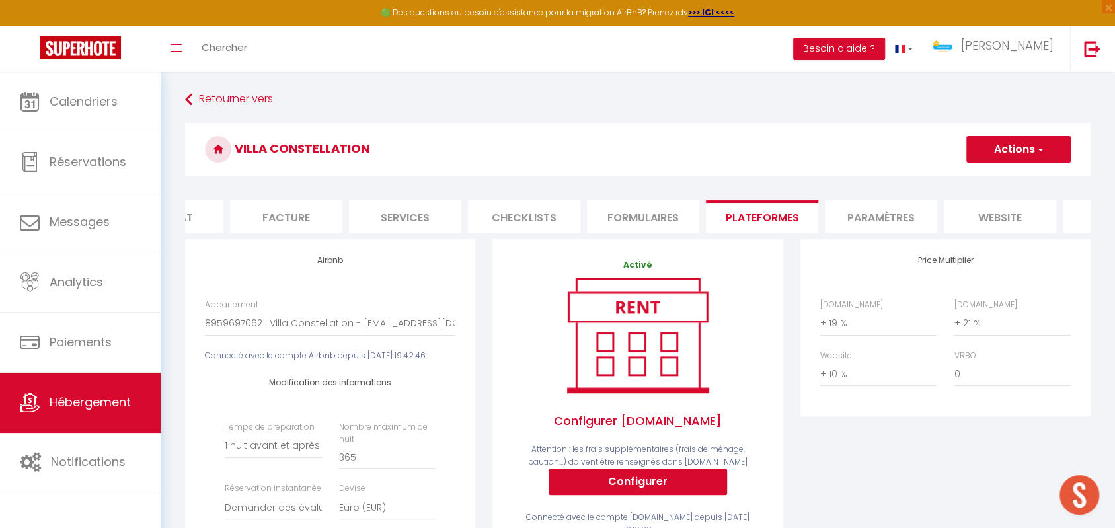
scroll to position [0, 284]
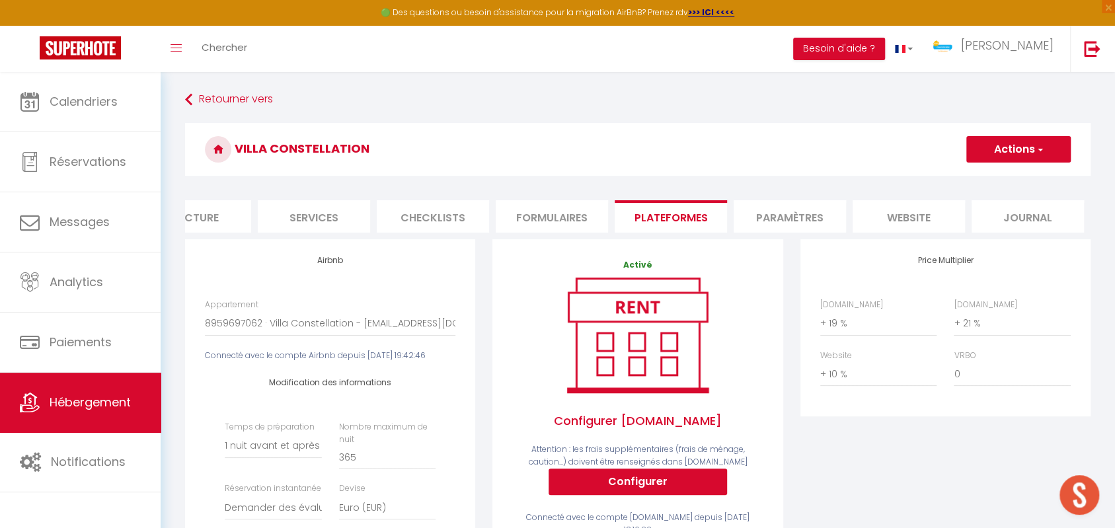
click at [818, 218] on li "Paramètres" at bounding box center [790, 216] width 112 height 32
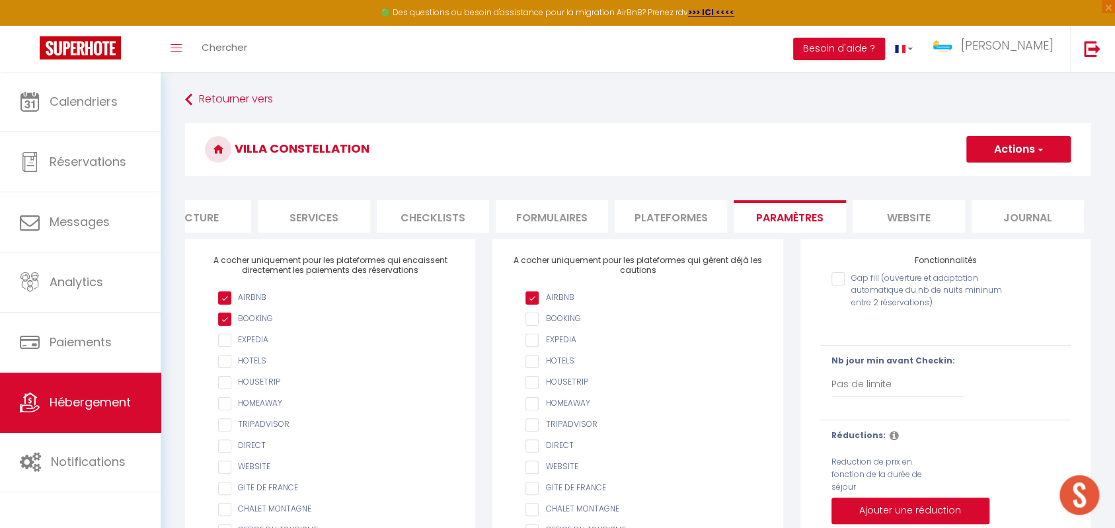
click at [945, 223] on li "website" at bounding box center [909, 216] width 112 height 32
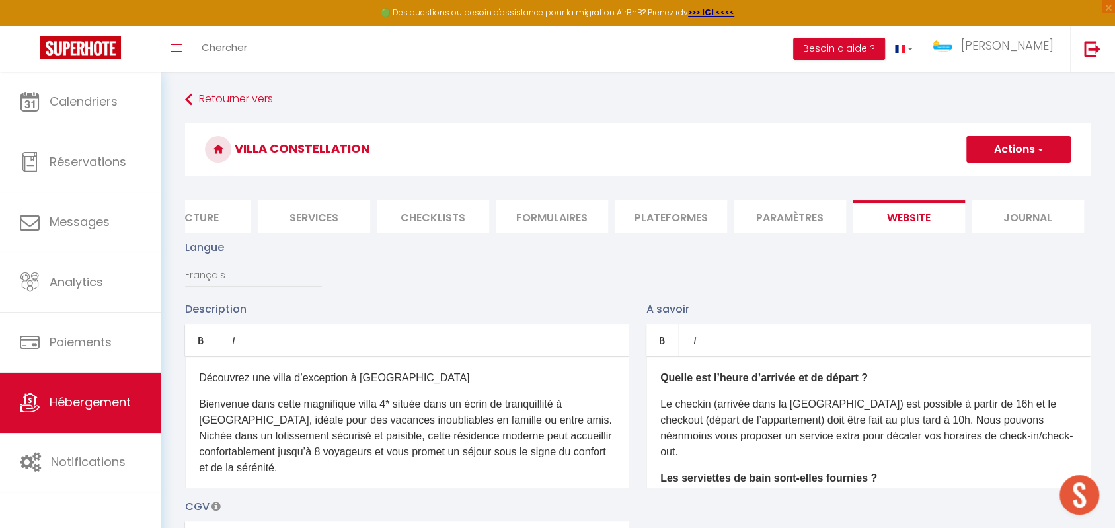
click at [1029, 215] on li "Journal" at bounding box center [1028, 216] width 112 height 32
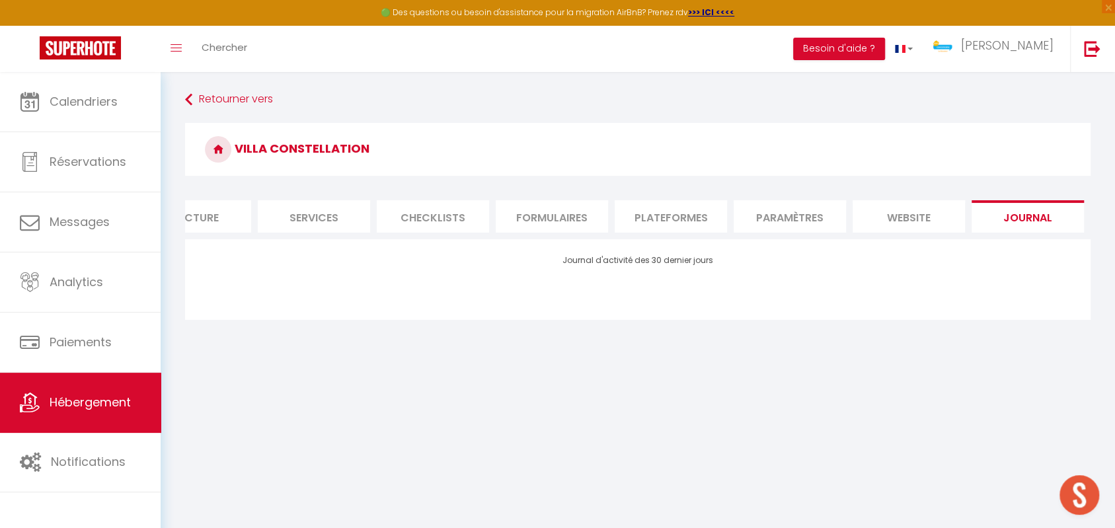
click at [789, 221] on li "Paramètres" at bounding box center [790, 216] width 112 height 32
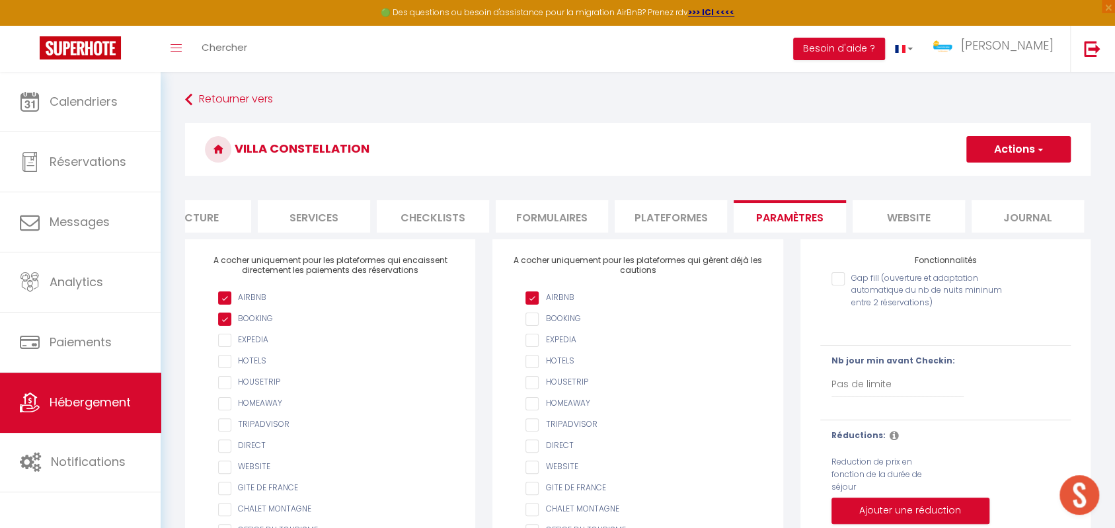
click at [923, 223] on li "website" at bounding box center [909, 216] width 112 height 32
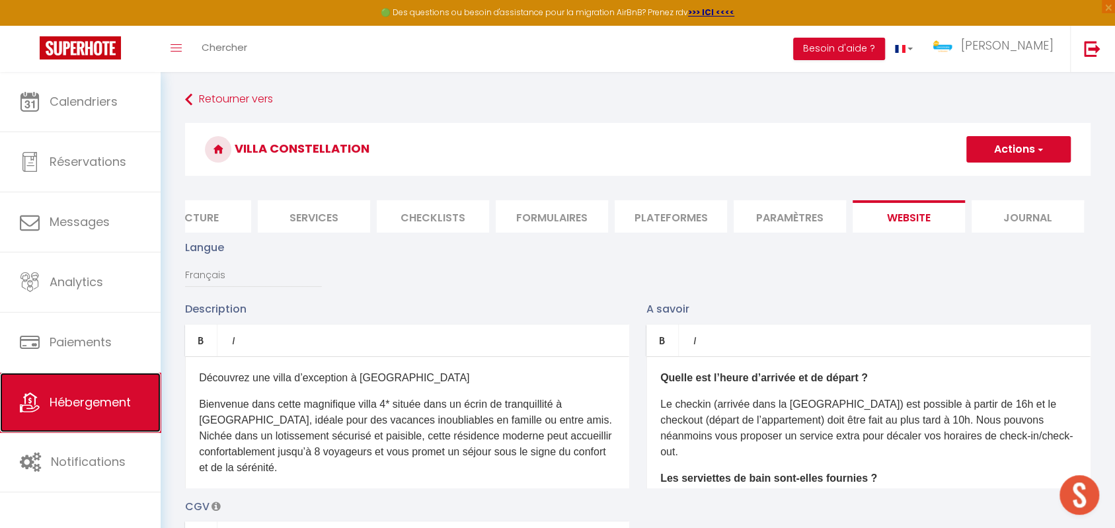
click at [69, 400] on span "Hébergement" at bounding box center [90, 402] width 81 height 17
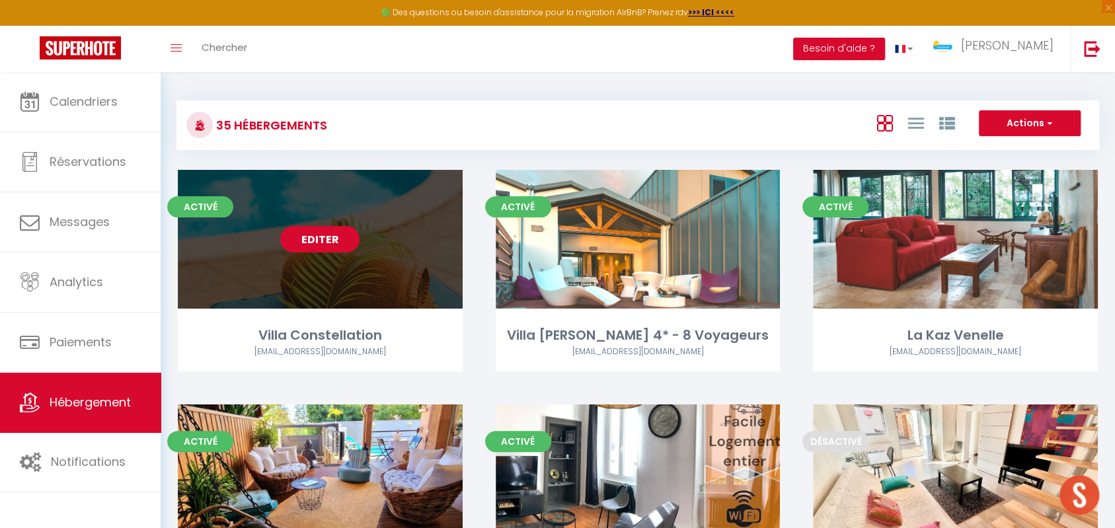
click at [336, 243] on link "Editer" at bounding box center [319, 239] width 79 height 26
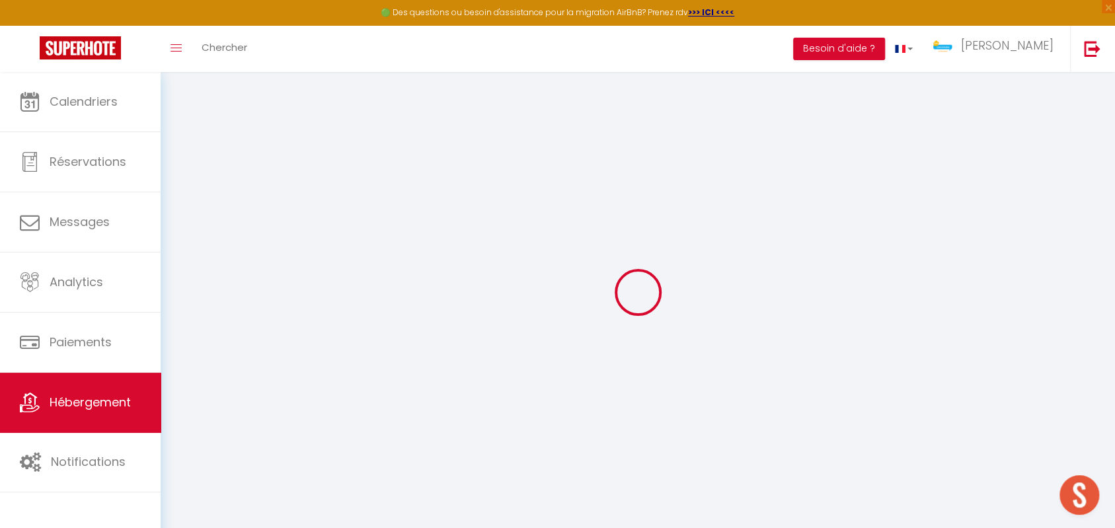
type input "Oups ! Les dates sélectionnées sont indisponibles."
type textarea "Malheureusement les dates sélectionnées sont indisponibles. Nous vous invitons …"
type input "-20.9407830"
type input "55.3353639"
checkbox input "true"
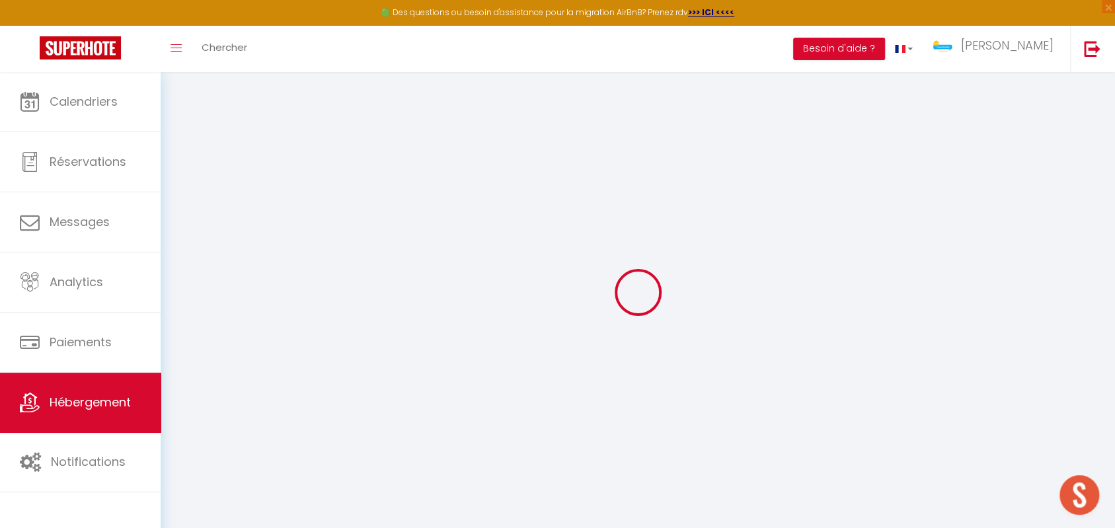
checkbox input "false"
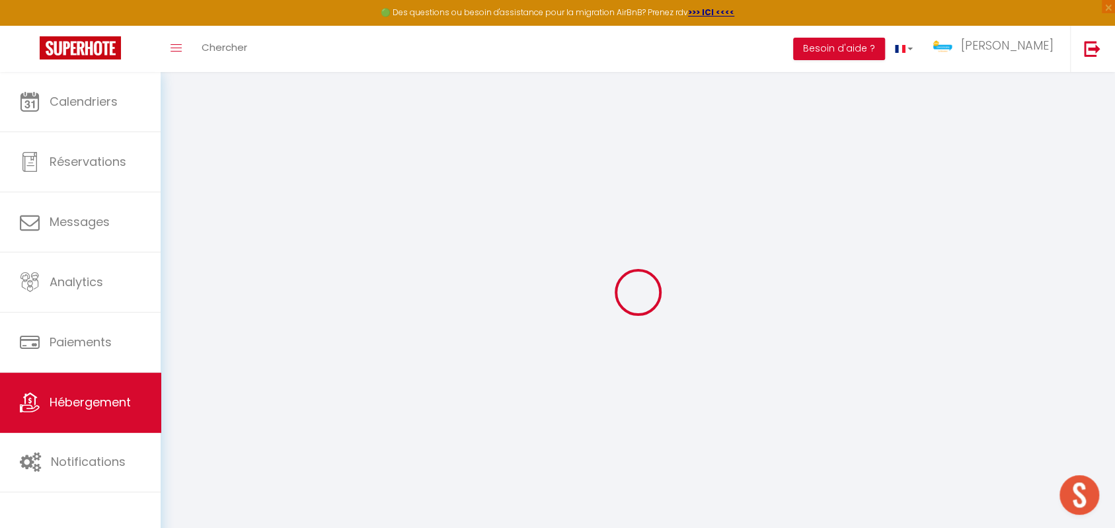
checkbox input "false"
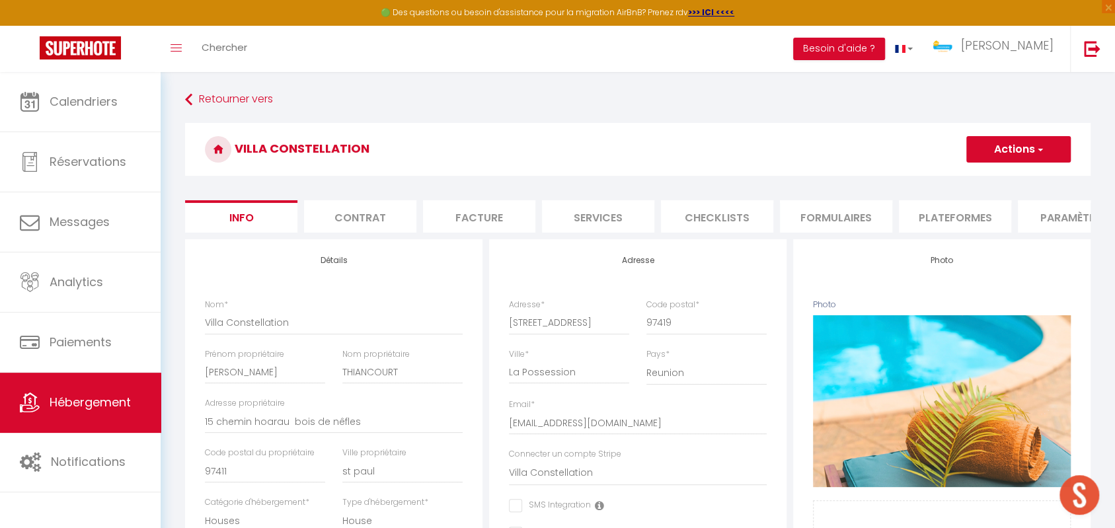
checkbox input "false"
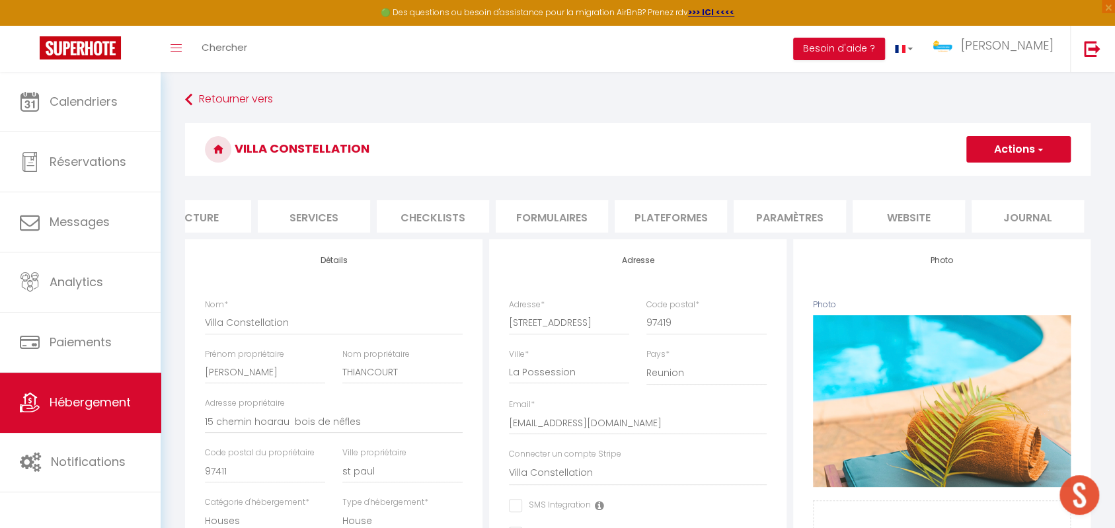
click at [894, 210] on li "website" at bounding box center [909, 216] width 112 height 32
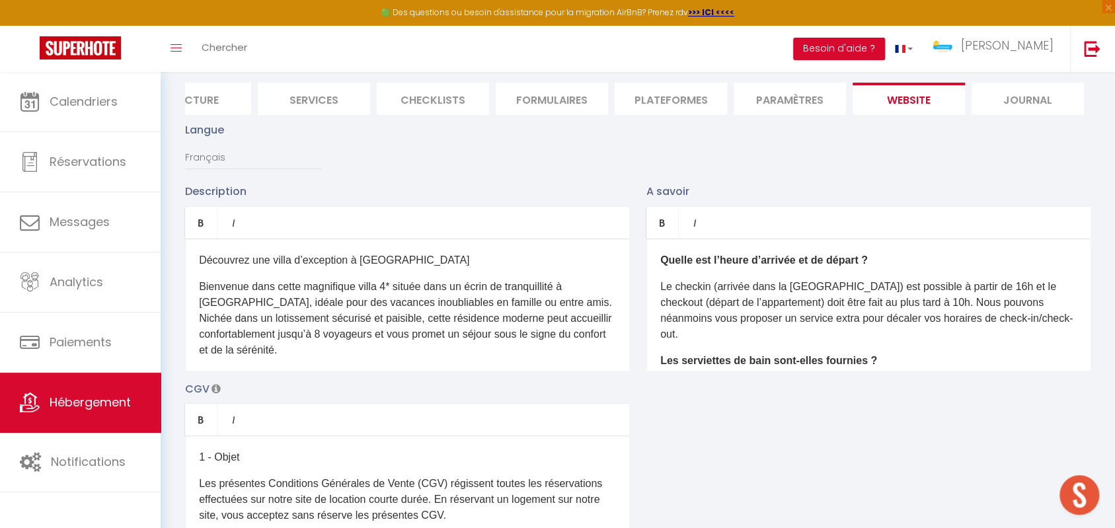
scroll to position [235, 0]
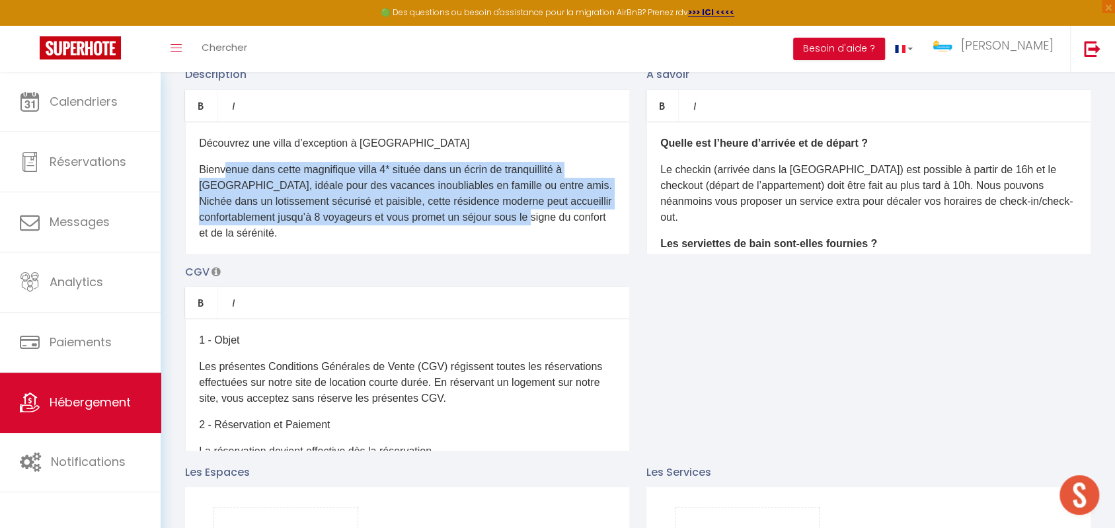
drag, startPoint x: 225, startPoint y: 168, endPoint x: 551, endPoint y: 226, distance: 331.7
click at [551, 226] on div "Découvrez une villa d’exception à [GEOGRAPHIC_DATA] Bienvenue dans cette magnif…" at bounding box center [407, 188] width 444 height 132
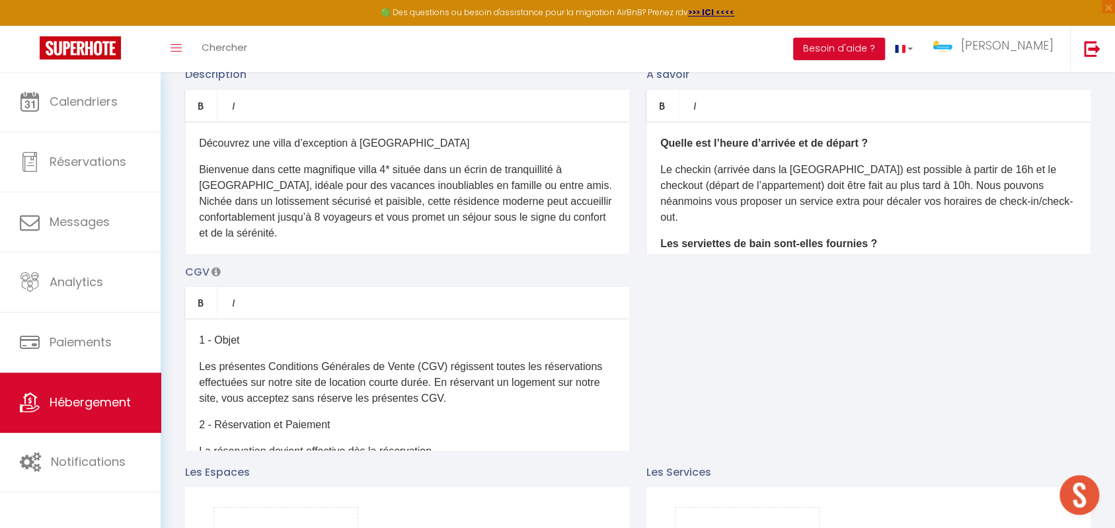
click at [212, 149] on p "Découvrez une villa d’exception à [GEOGRAPHIC_DATA]" at bounding box center [407, 143] width 416 height 16
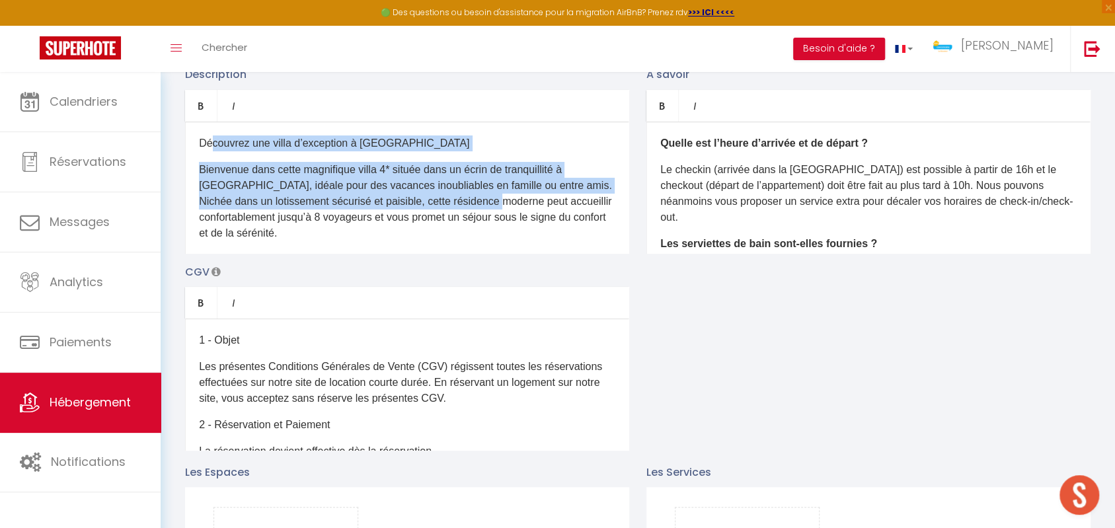
drag, startPoint x: 210, startPoint y: 149, endPoint x: 777, endPoint y: 154, distance: 567.1
click at [500, 215] on div "Découvrez une villa d’exception à [GEOGRAPHIC_DATA] Bienvenue dans cette magnif…" at bounding box center [407, 188] width 444 height 132
drag, startPoint x: 669, startPoint y: 169, endPoint x: 843, endPoint y: 228, distance: 183.7
click at [843, 228] on div "Quelle est l’heure d’arrivée et de départ ? Le checkin (arrivée dans la [GEOGRA…" at bounding box center [868, 188] width 444 height 132
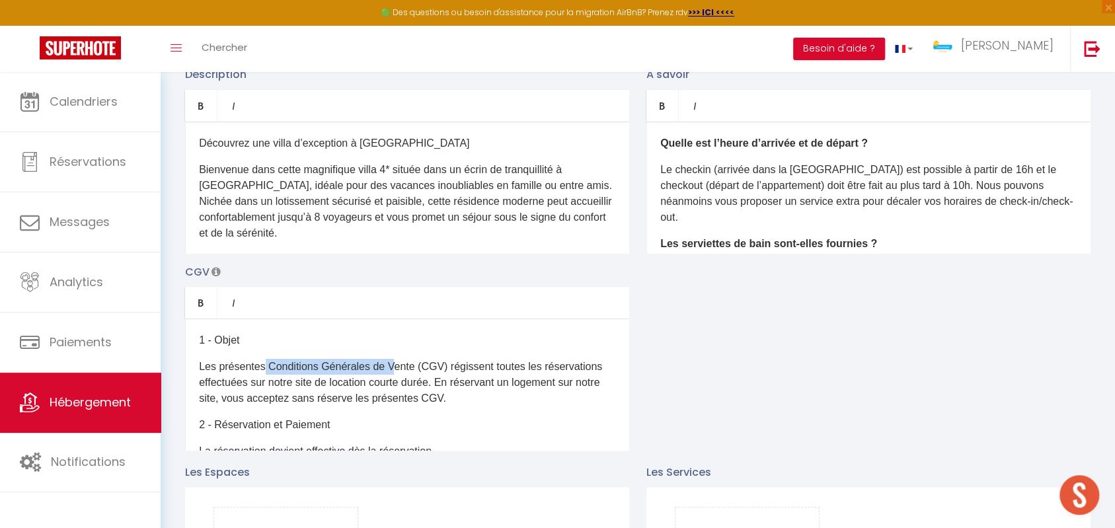
drag, startPoint x: 264, startPoint y: 383, endPoint x: 406, endPoint y: 375, distance: 141.7
click at [393, 385] on p "Les présentes Conditions Générales de Vente (CGV) régissent toutes les réservat…" at bounding box center [407, 383] width 416 height 48
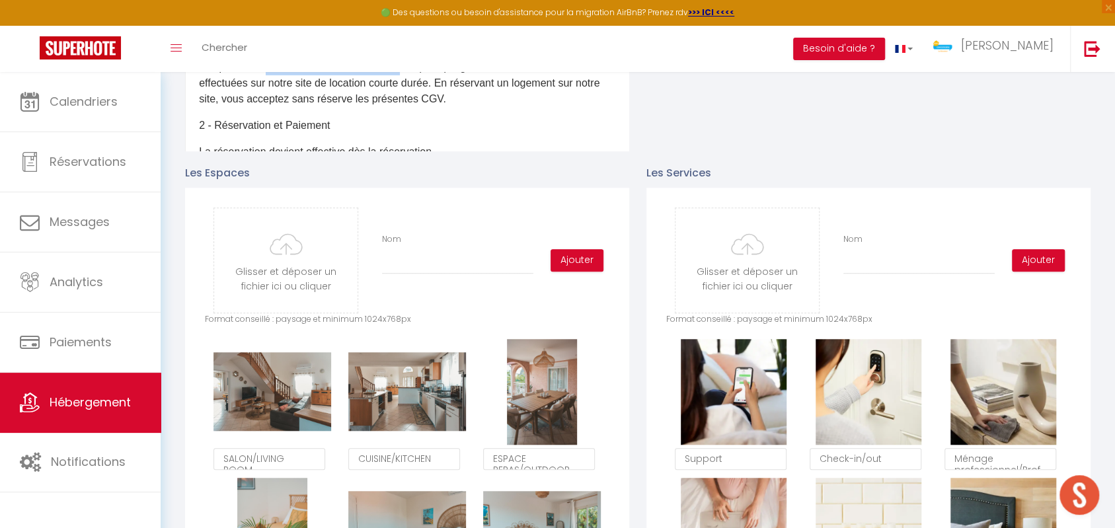
scroll to position [0, 0]
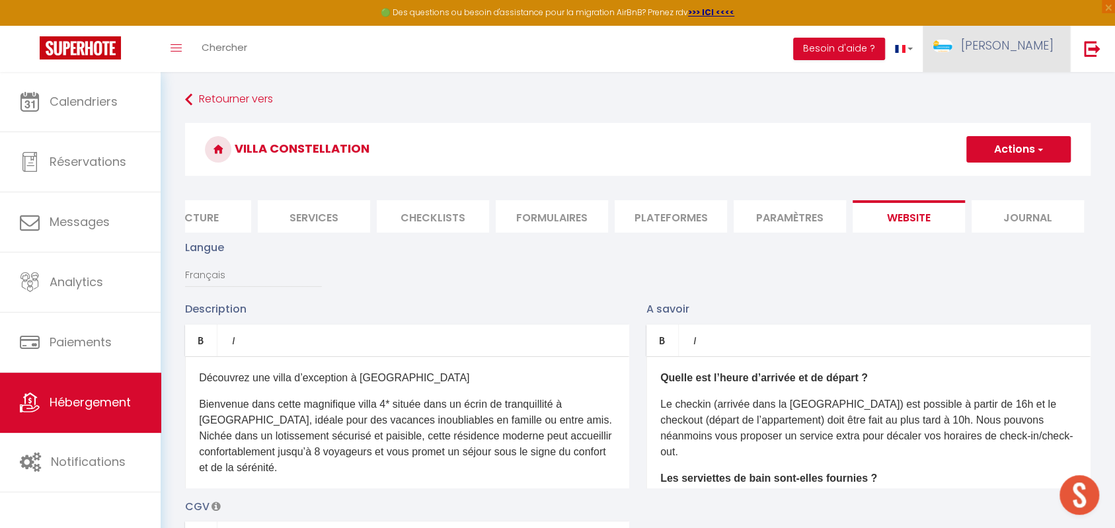
click at [1047, 60] on link "[PERSON_NAME]" at bounding box center [996, 49] width 147 height 46
click at [1003, 98] on link "Paramètres" at bounding box center [1017, 92] width 98 height 22
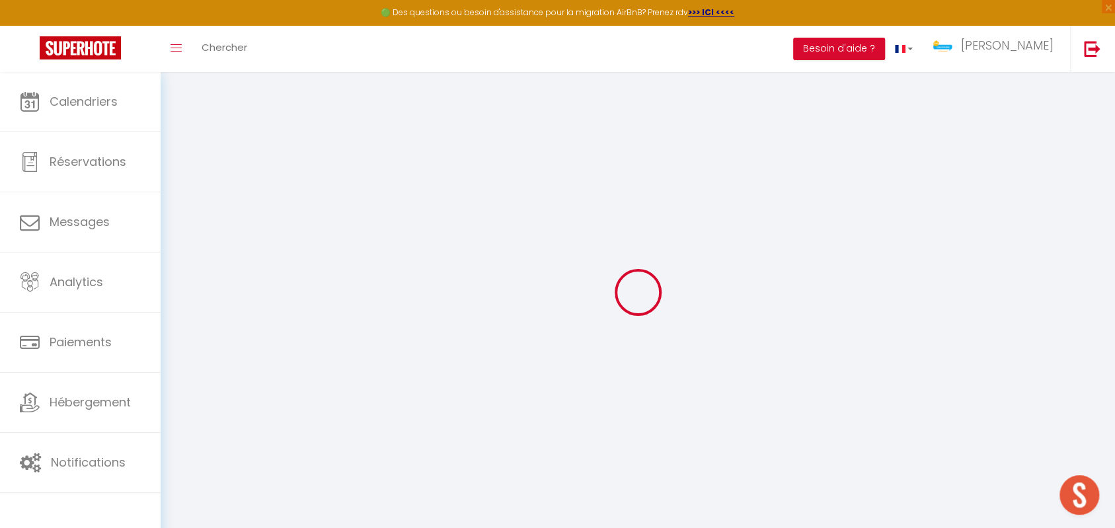
type input "uSp7lHthd6Rp3nPfAMNTTmzFG"
type input "LENetwSKeloyN73KCg2hIt1mJ"
type input "[URL][DOMAIN_NAME]"
select select "fr"
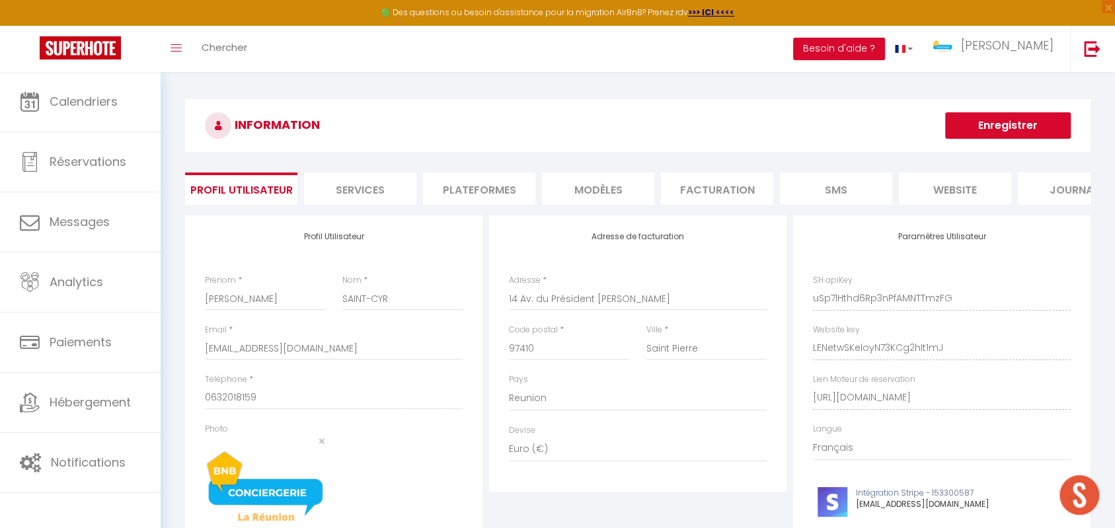
scroll to position [0, 46]
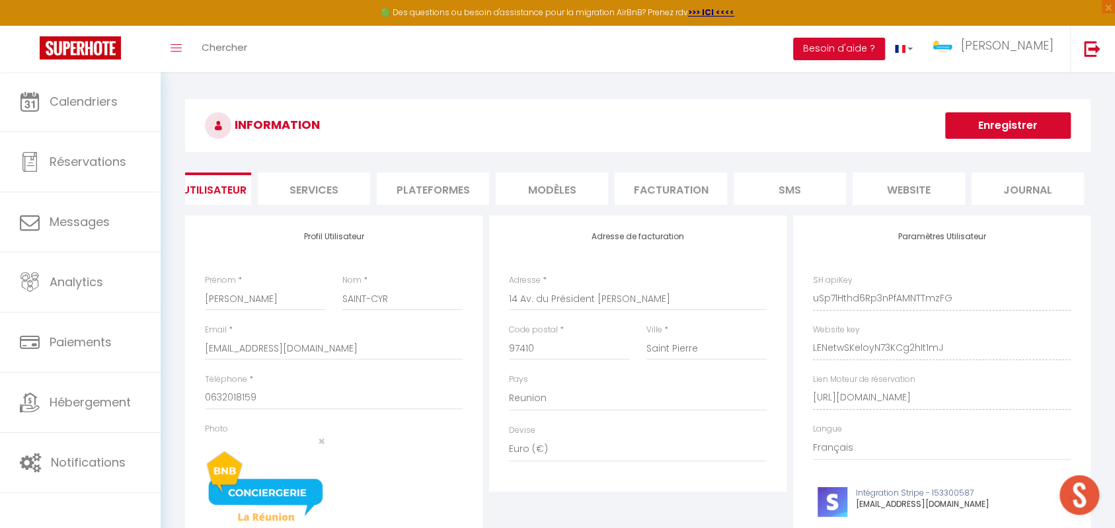
click at [911, 188] on li "website" at bounding box center [909, 189] width 112 height 32
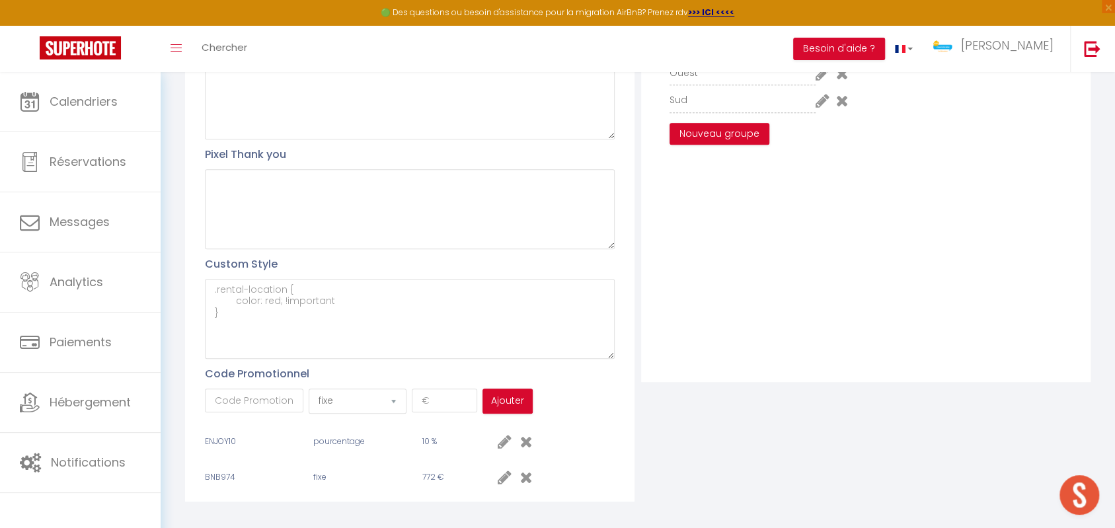
scroll to position [378, 0]
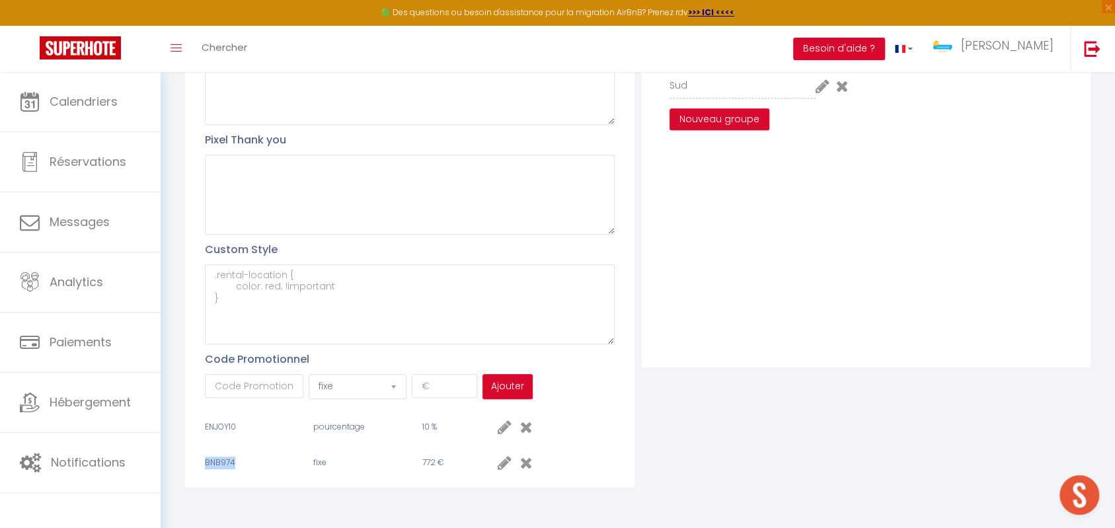
drag, startPoint x: 198, startPoint y: 470, endPoint x: 313, endPoint y: 468, distance: 114.4
click at [258, 472] on div "Profil Utilisateur Pixel head Pixel body Pixel Thank you Custom Style Code Prom…" at bounding box center [409, 170] width 449 height 635
drag, startPoint x: 418, startPoint y: 461, endPoint x: 447, endPoint y: 457, distance: 29.9
click at [447, 457] on div "BNB974 fixe 772 €" at bounding box center [369, 463] width 328 height 16
click at [213, 467] on span "BNB974" at bounding box center [220, 462] width 30 height 11
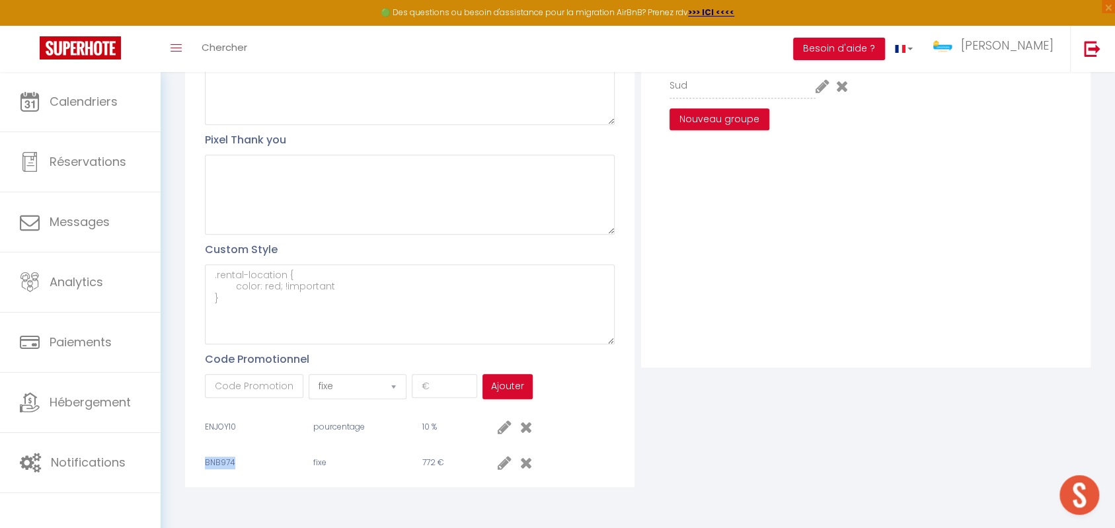
click at [212, 468] on div "BNB974" at bounding box center [254, 463] width 98 height 13
click at [524, 467] on icon at bounding box center [526, 463] width 13 height 16
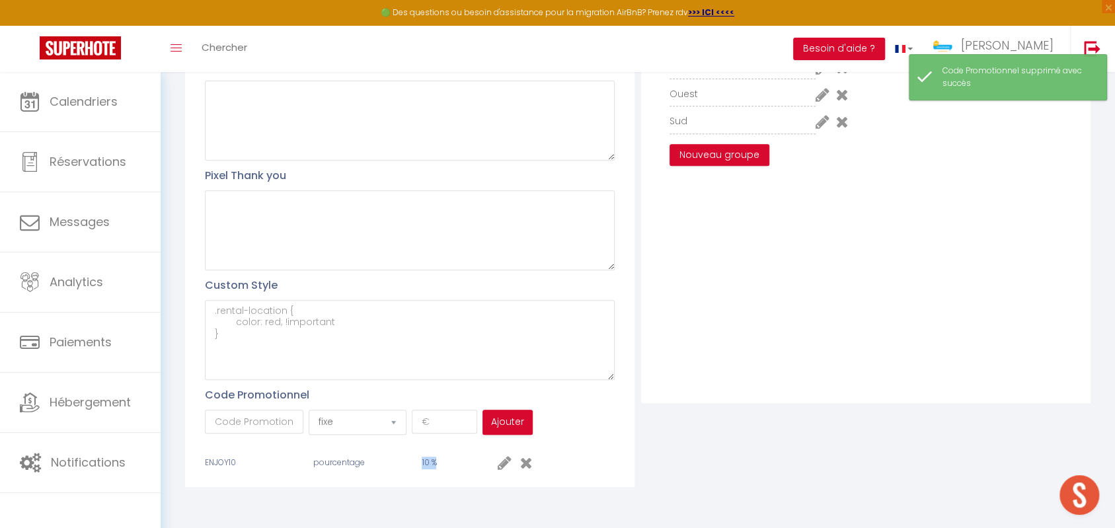
drag, startPoint x: 422, startPoint y: 460, endPoint x: 443, endPoint y: 458, distance: 20.6
click at [443, 458] on div "10 %" at bounding box center [454, 463] width 65 height 13
drag, startPoint x: 231, startPoint y: 459, endPoint x: 215, endPoint y: 467, distance: 17.7
click at [186, 465] on div "Profil Utilisateur Pixel head Pixel body Pixel Thank you Custom Style Code Prom…" at bounding box center [409, 187] width 449 height 599
click at [248, 473] on div "Profil Utilisateur Pixel head Pixel body Pixel Thank you Custom Style Code Prom…" at bounding box center [409, 187] width 449 height 599
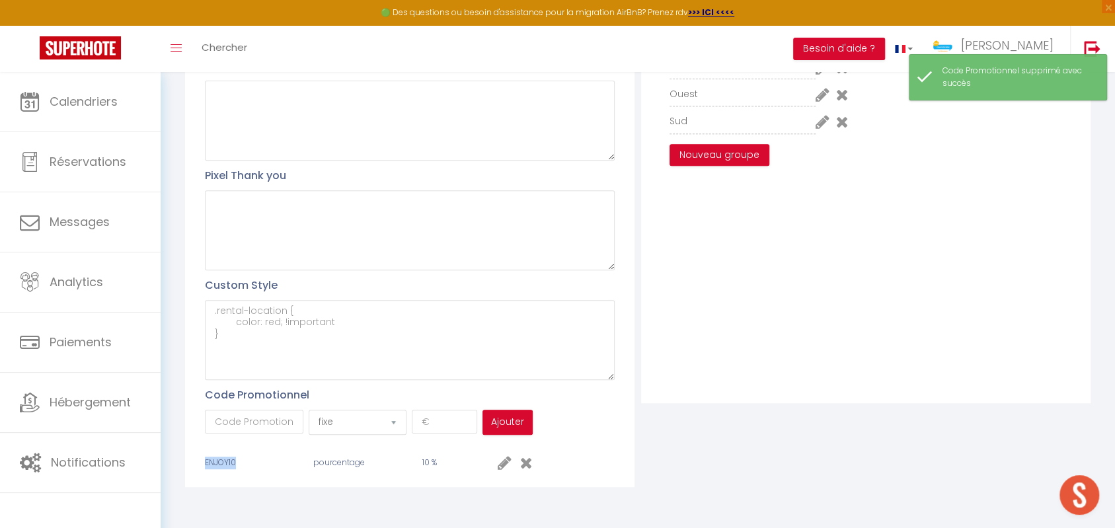
drag, startPoint x: 239, startPoint y: 468, endPoint x: 258, endPoint y: 439, distance: 34.5
click at [188, 463] on div "Profil Utilisateur Pixel head Pixel body Pixel Thank you Custom Style Code Prom…" at bounding box center [409, 187] width 449 height 599
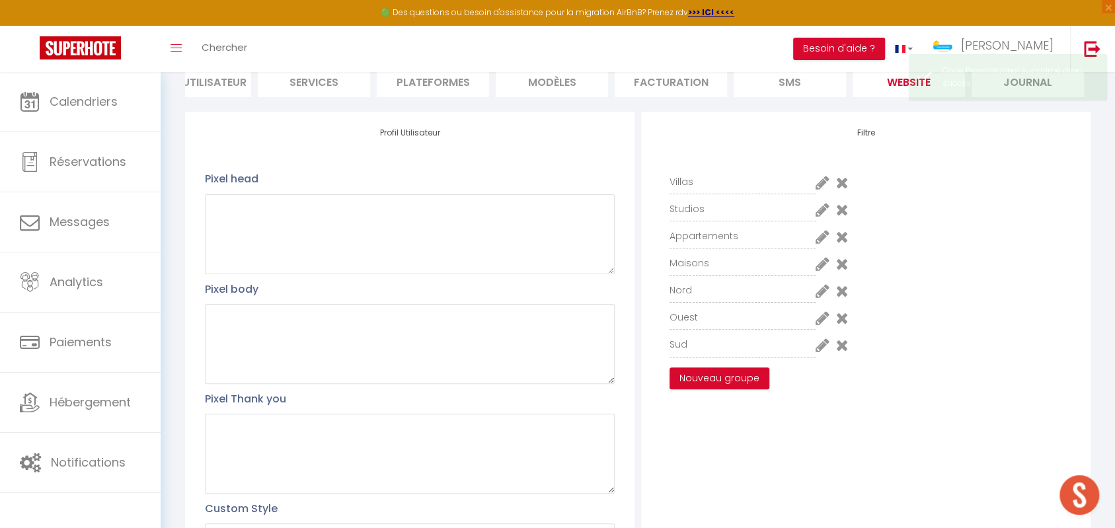
scroll to position [0, 0]
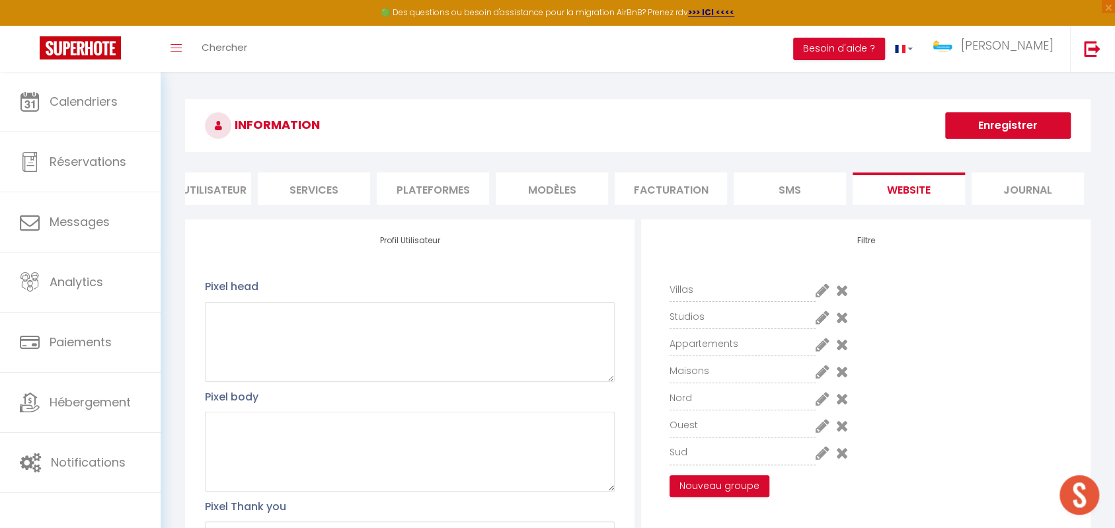
click at [1028, 193] on li "Journal" at bounding box center [1028, 189] width 112 height 32
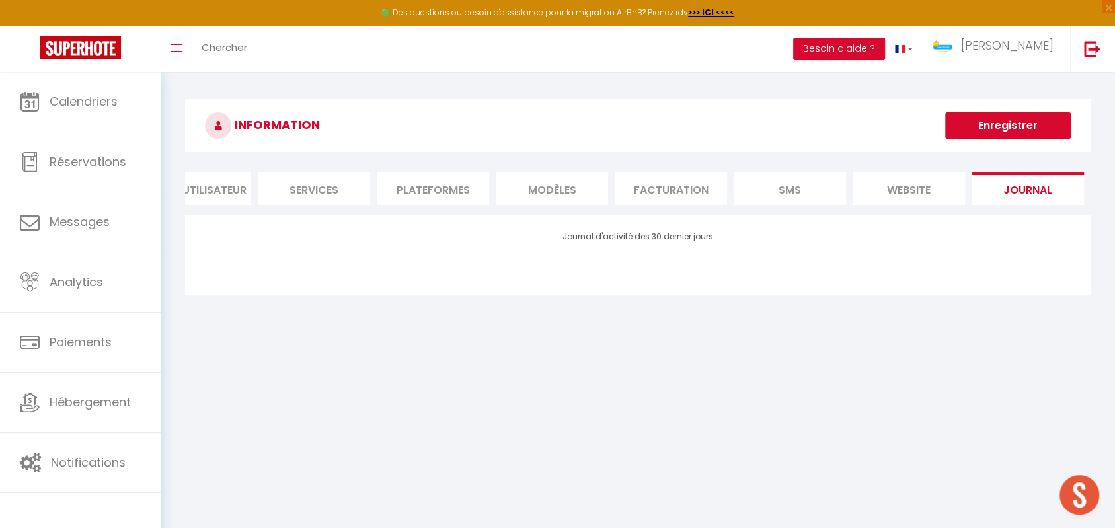
click at [939, 188] on li "website" at bounding box center [909, 189] width 112 height 32
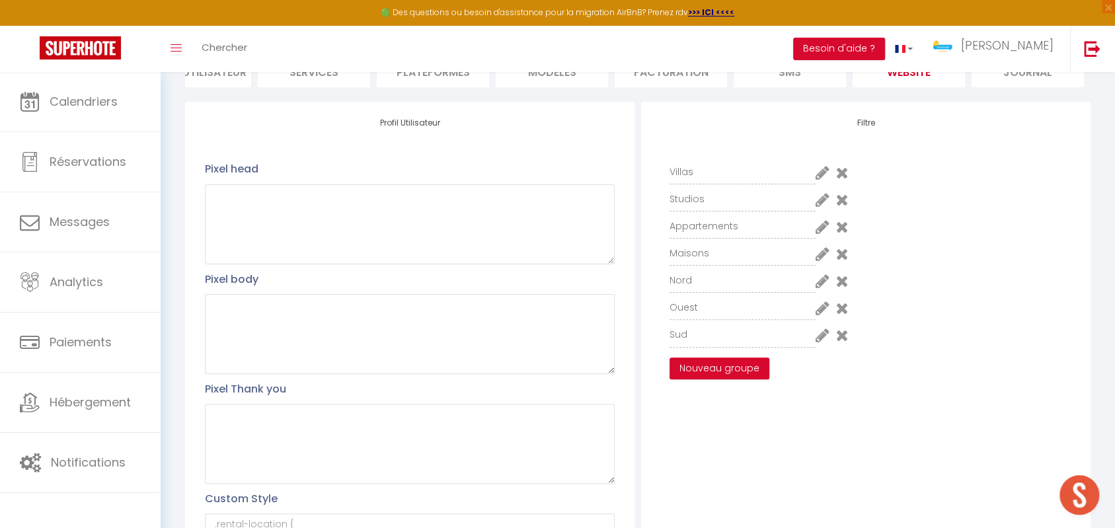
scroll to position [342, 0]
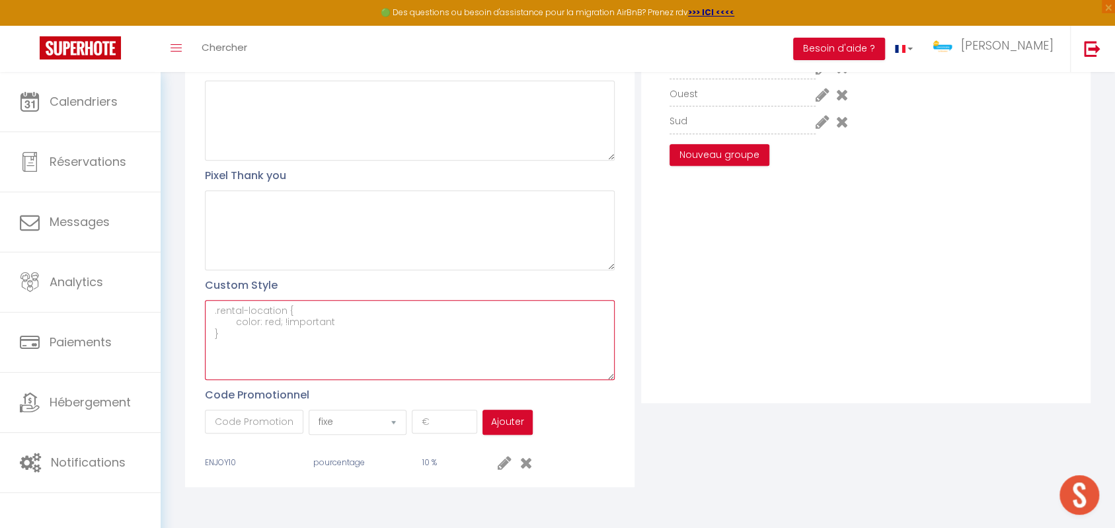
click at [285, 336] on textarea at bounding box center [410, 340] width 410 height 80
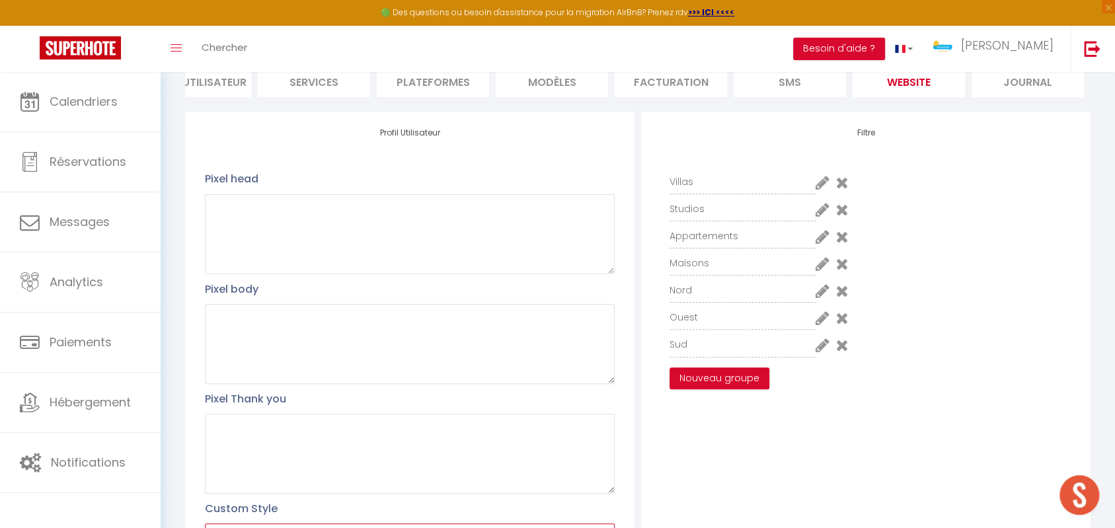
scroll to position [0, 0]
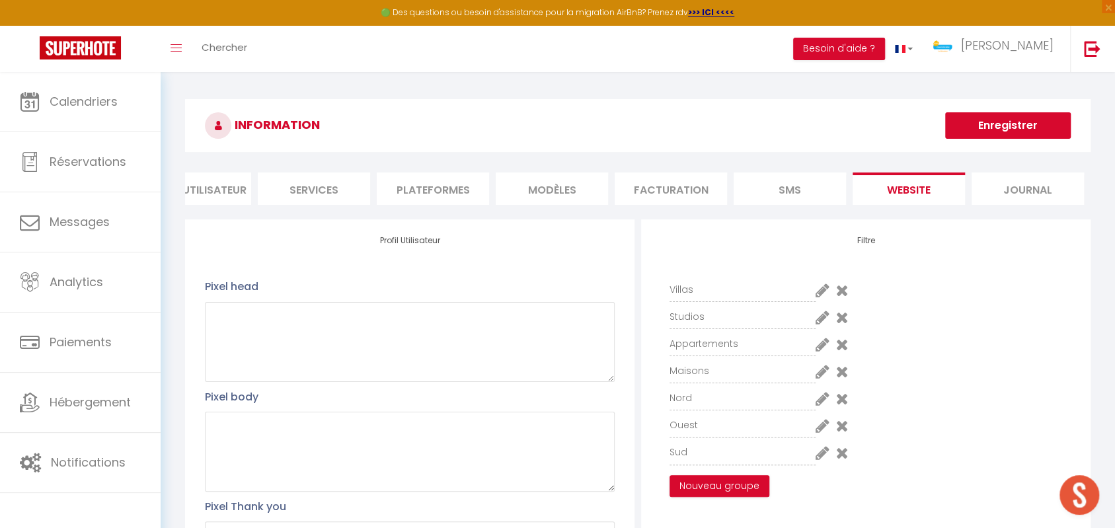
click at [1043, 190] on li "Journal" at bounding box center [1028, 189] width 112 height 32
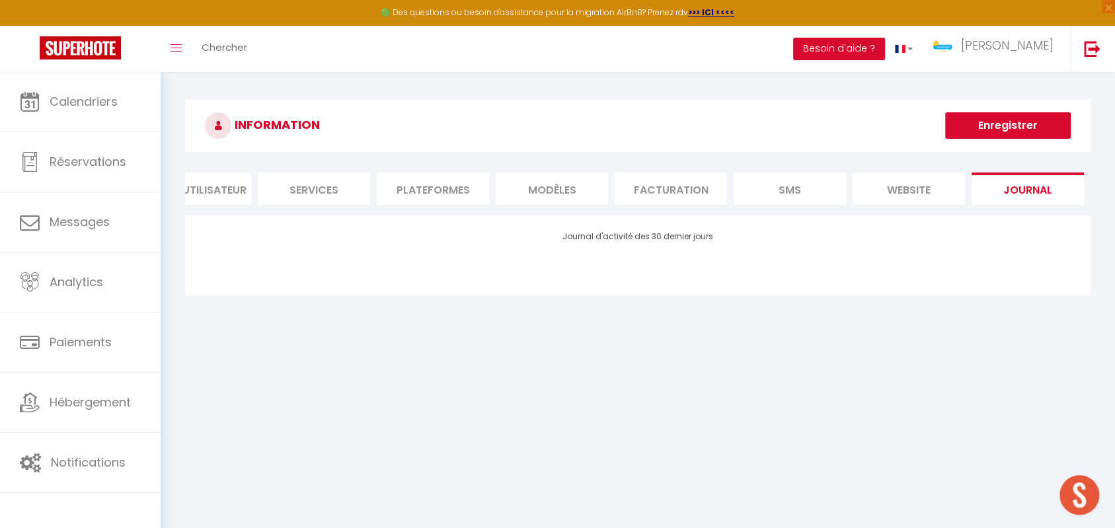
click at [875, 200] on li "website" at bounding box center [909, 189] width 112 height 32
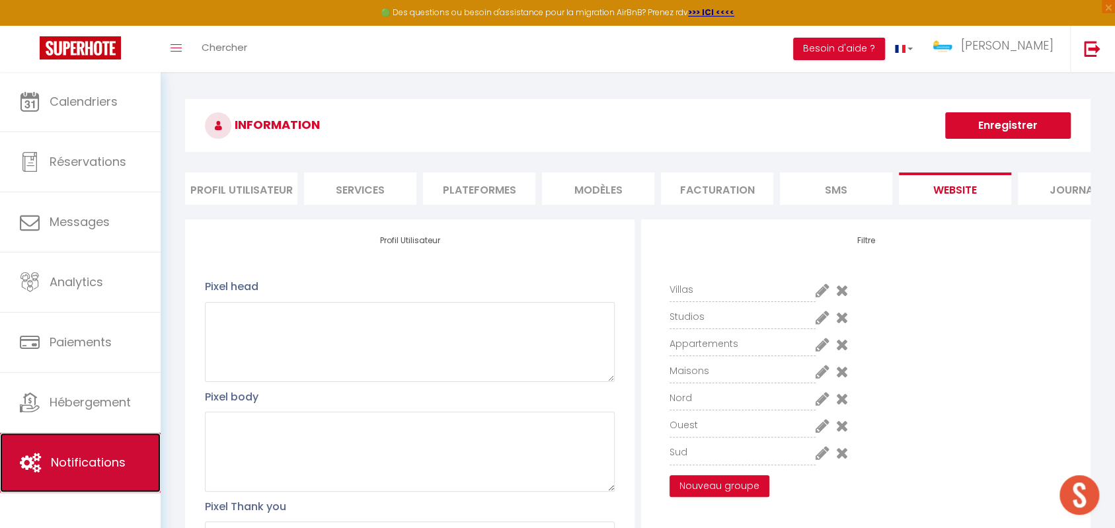
click at [96, 463] on span "Notifications" at bounding box center [88, 462] width 75 height 17
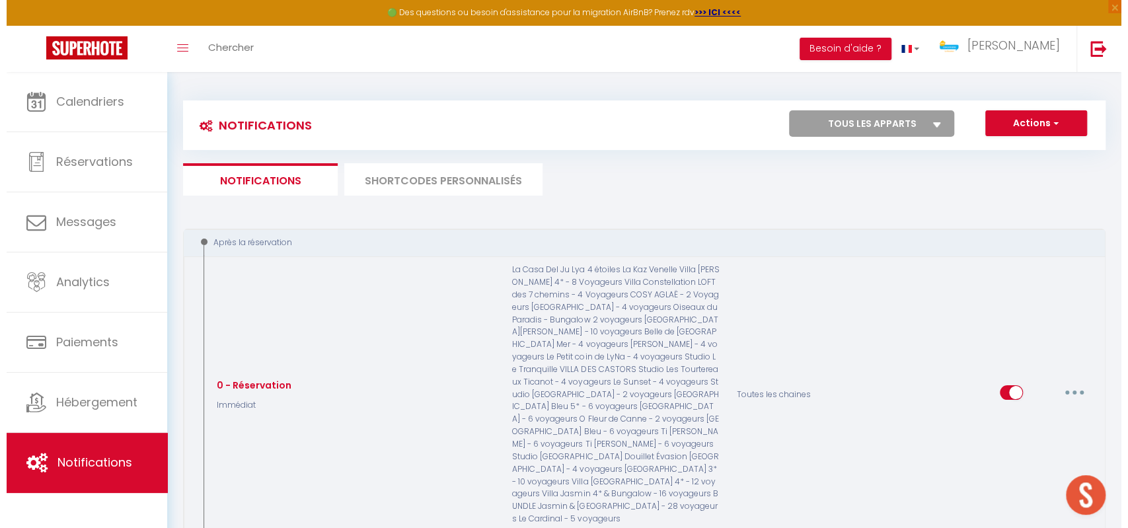
scroll to position [118, 0]
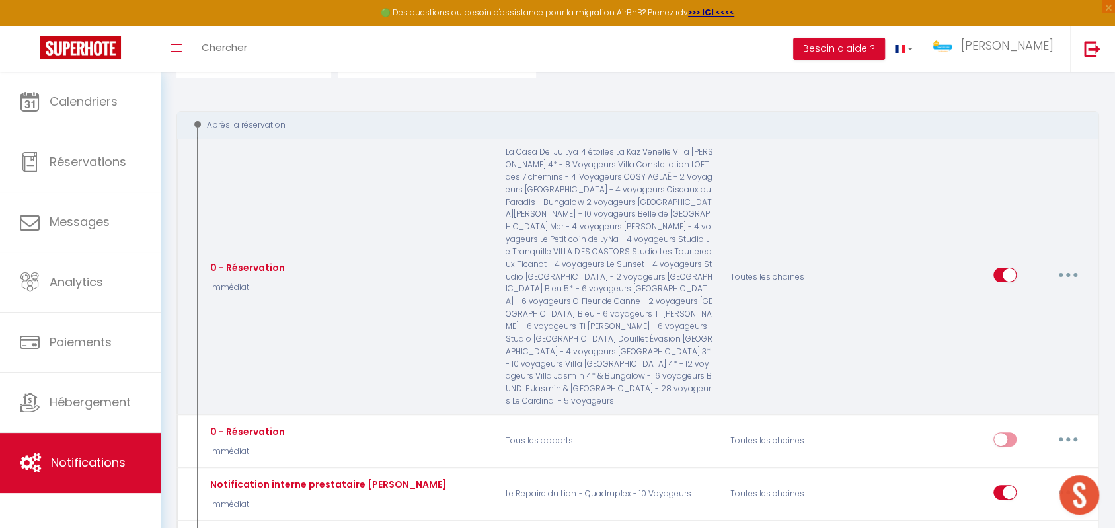
click at [1071, 264] on button "button" at bounding box center [1068, 274] width 37 height 21
click at [1044, 294] on link "Editer" at bounding box center [1034, 305] width 98 height 22
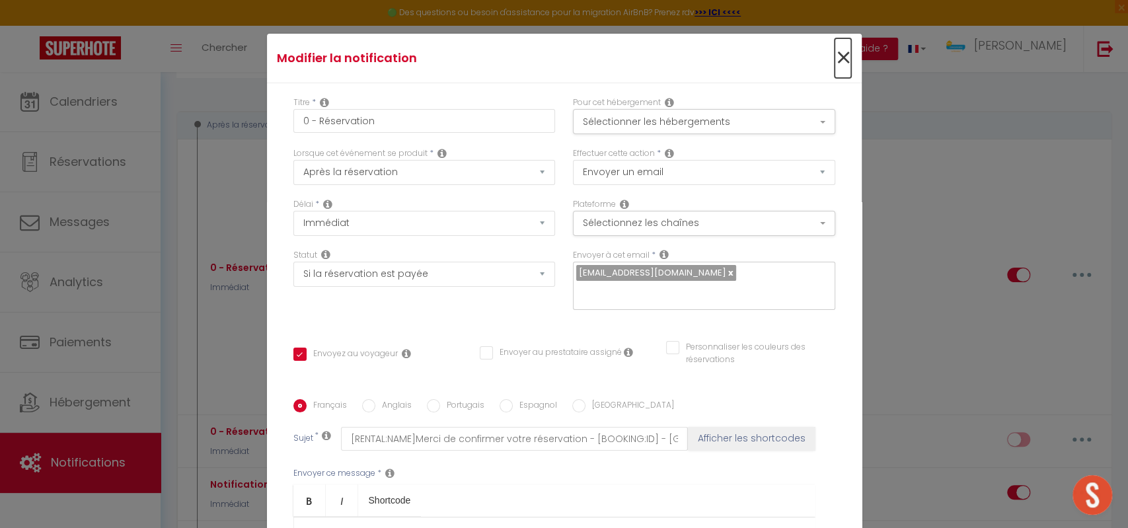
click at [835, 54] on span "×" at bounding box center [843, 58] width 17 height 40
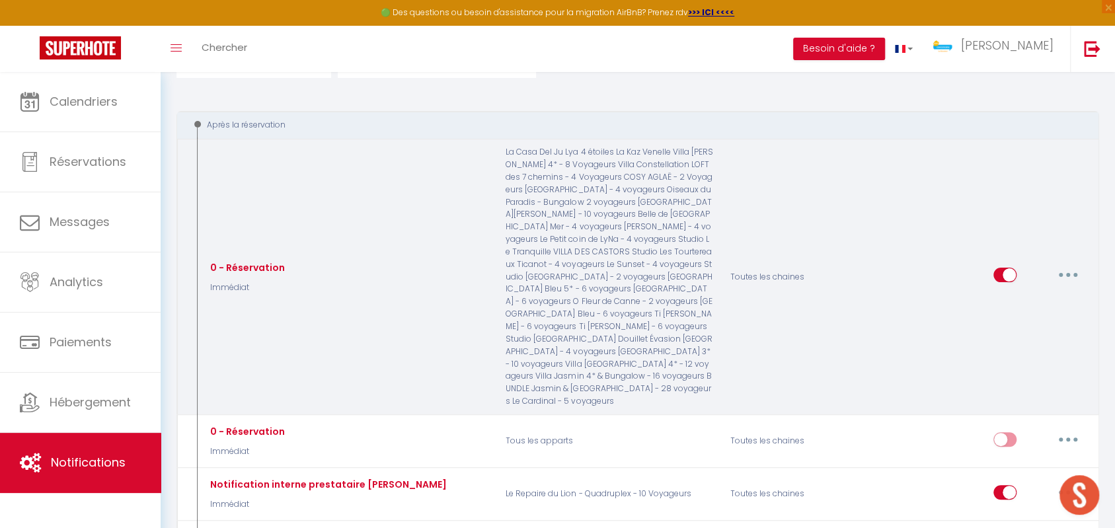
click at [1060, 264] on button "button" at bounding box center [1068, 274] width 37 height 21
click at [1040, 294] on link "Editer" at bounding box center [1034, 305] width 98 height 22
checkbox input "true"
checkbox input "false"
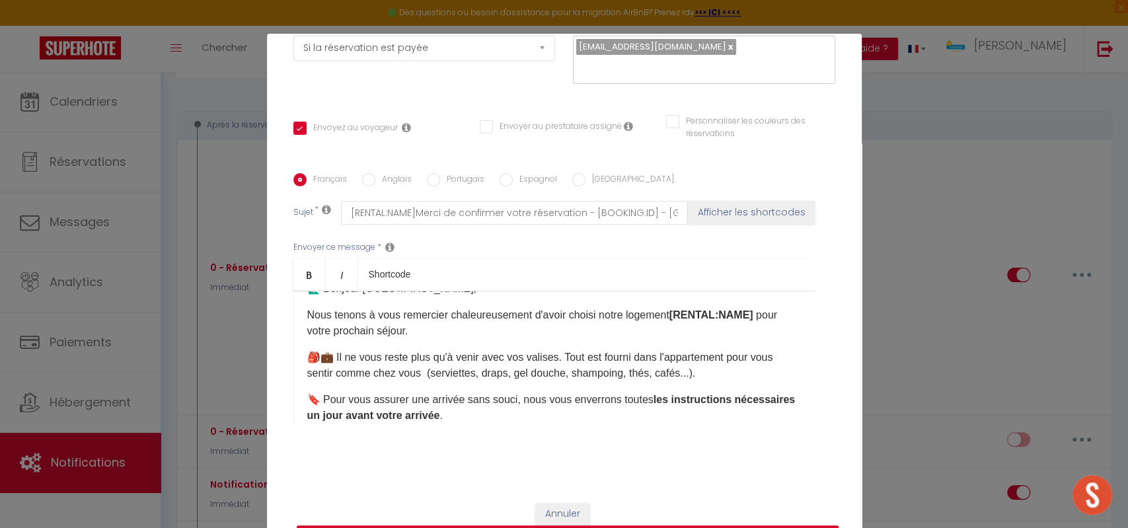
scroll to position [3, 0]
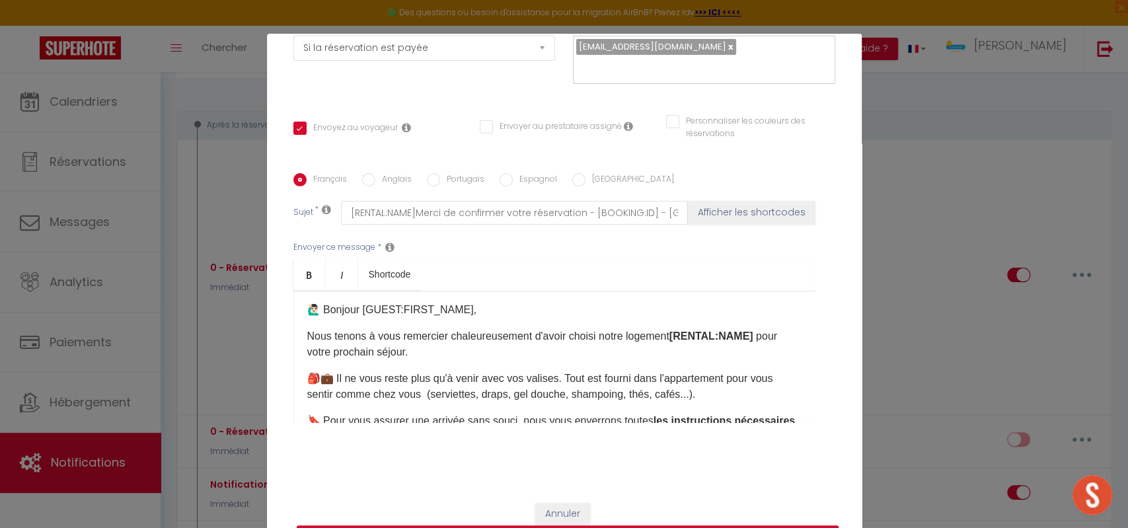
click at [698, 337] on b "[RENTAL:NAME]" at bounding box center [712, 335] width 84 height 11
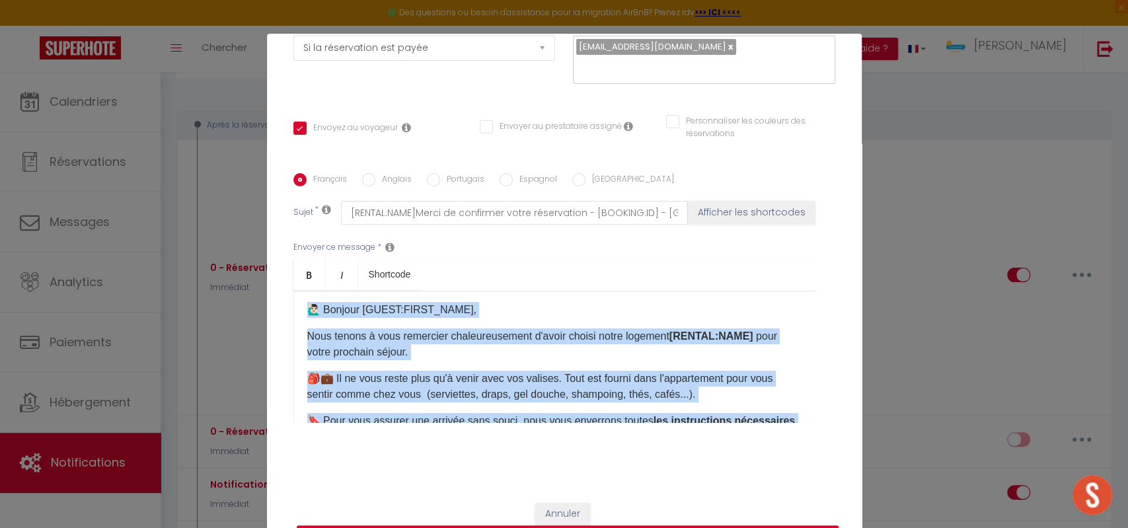
copy div "🙋🏻‍♂️ Bonjour [GUEST:FIRST_NAME], Nous tenons à vous remercier chaleureusement …"
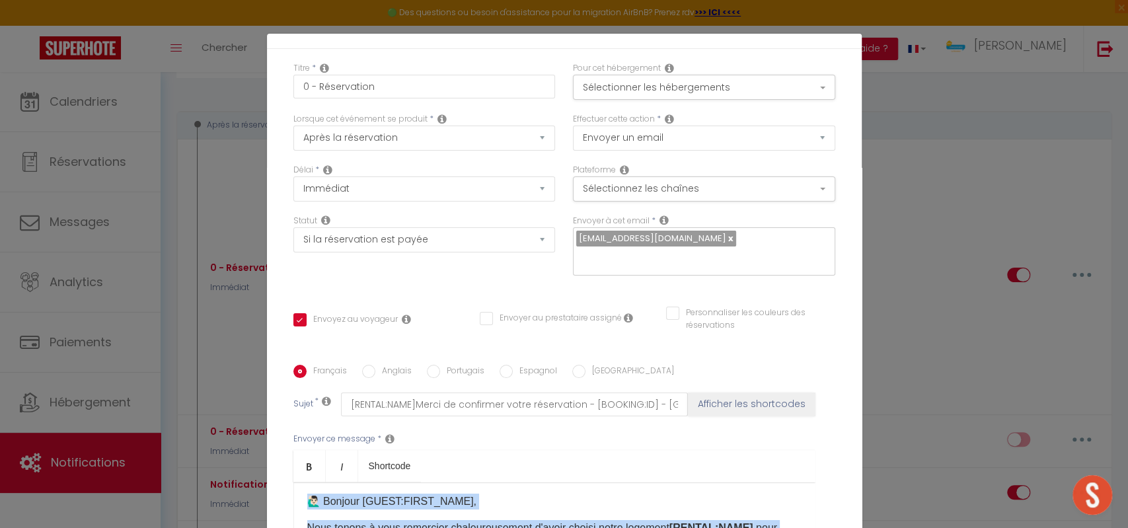
scroll to position [0, 0]
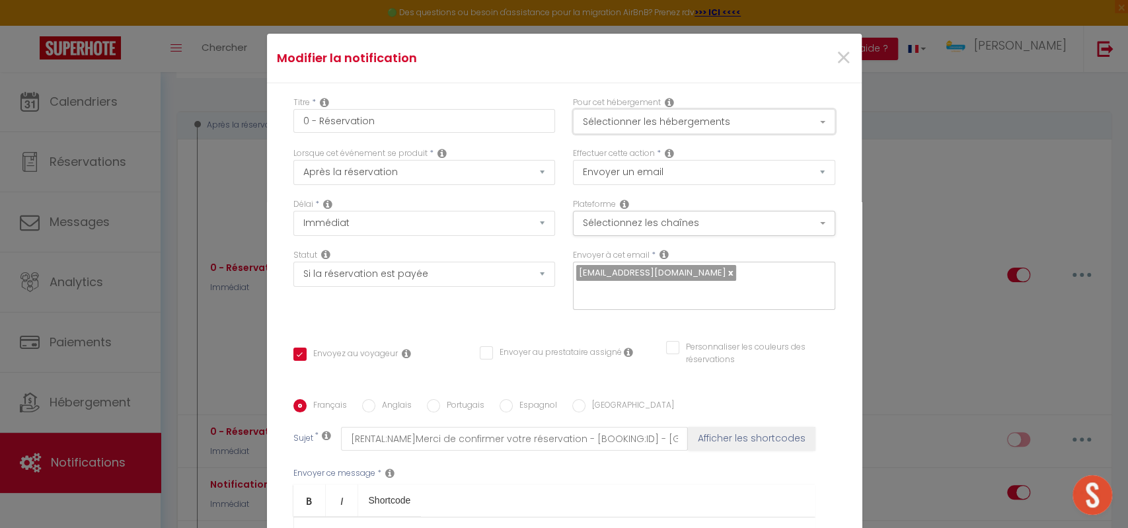
click at [753, 113] on button "Sélectionner les hébergements" at bounding box center [704, 121] width 262 height 25
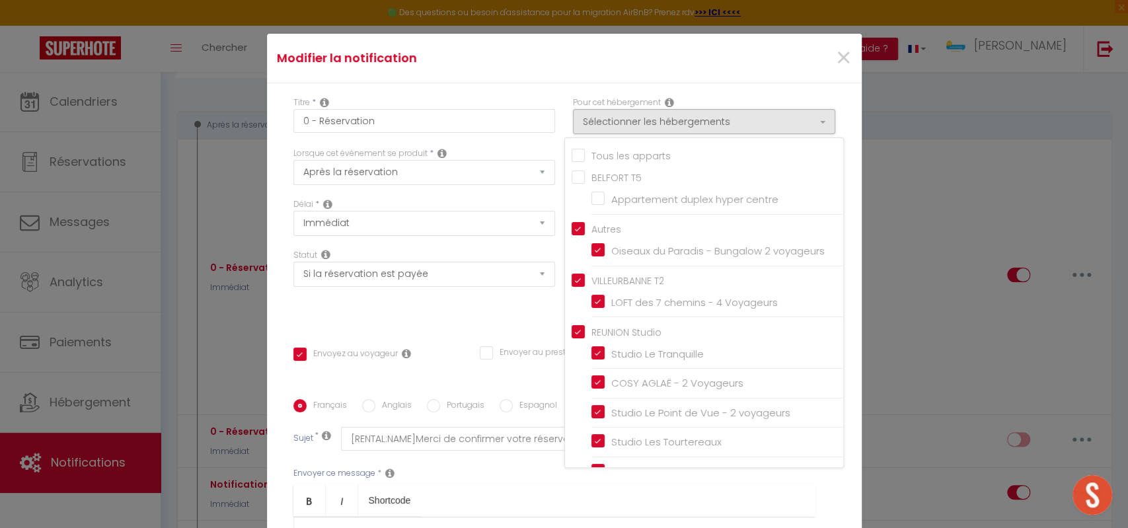
click at [818, 108] on div "Pour cet hébergement Sélectionner les hébergements Tous les apparts BELFORT T5 …" at bounding box center [704, 122] width 280 height 51
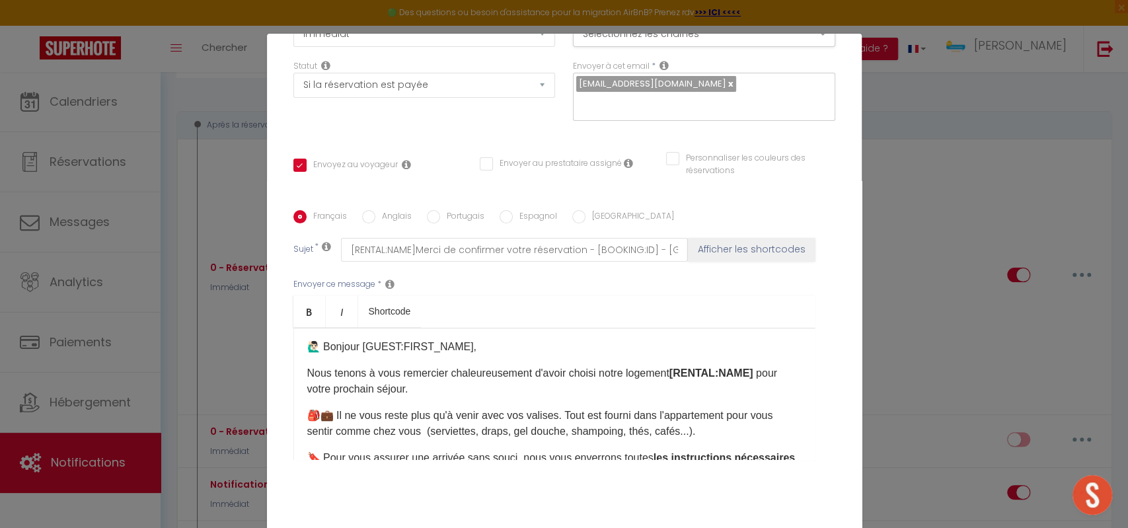
scroll to position [226, 0]
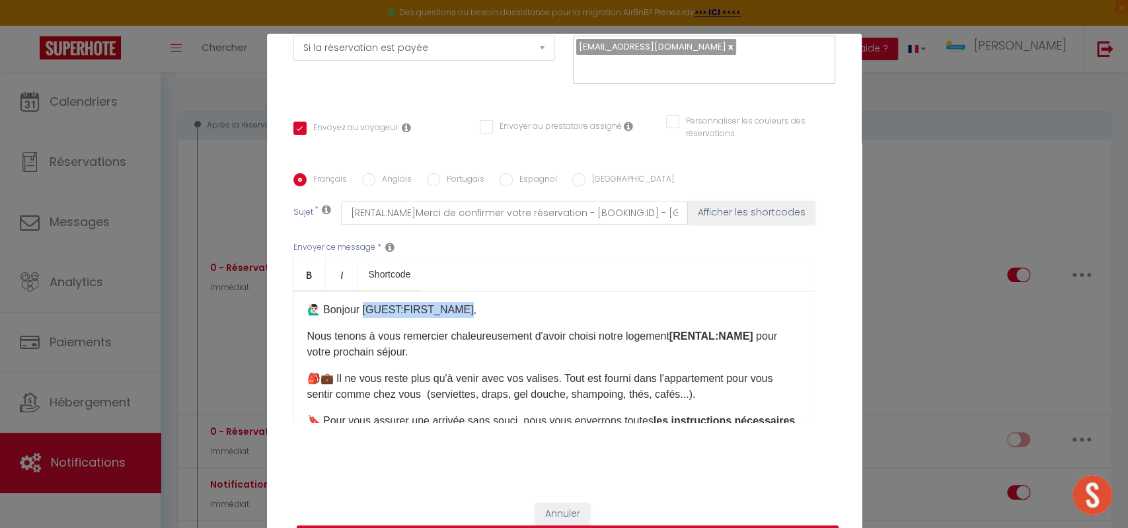
drag, startPoint x: 458, startPoint y: 310, endPoint x: 357, endPoint y: 309, distance: 101.1
click at [357, 309] on p "🙋🏻‍♂️ Bonjour [GUEST:FIRST_NAME]," at bounding box center [554, 310] width 494 height 16
drag, startPoint x: 668, startPoint y: 336, endPoint x: 746, endPoint y: 333, distance: 77.4
click at [746, 333] on p "Nous tenons à vous remercier chaleureusement d'avoir choisi notre logement [REN…" at bounding box center [554, 344] width 494 height 32
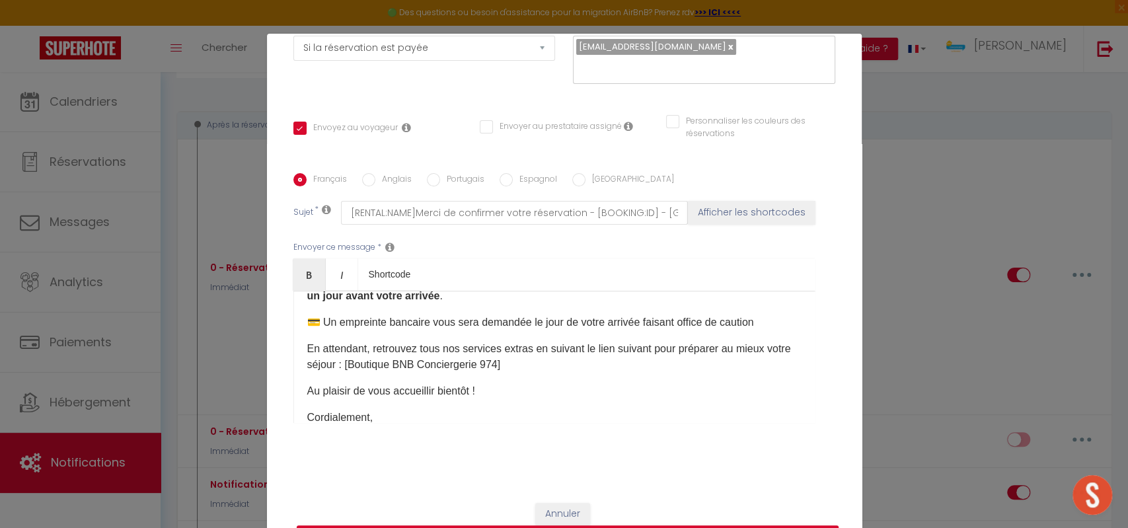
scroll to position [160, 0]
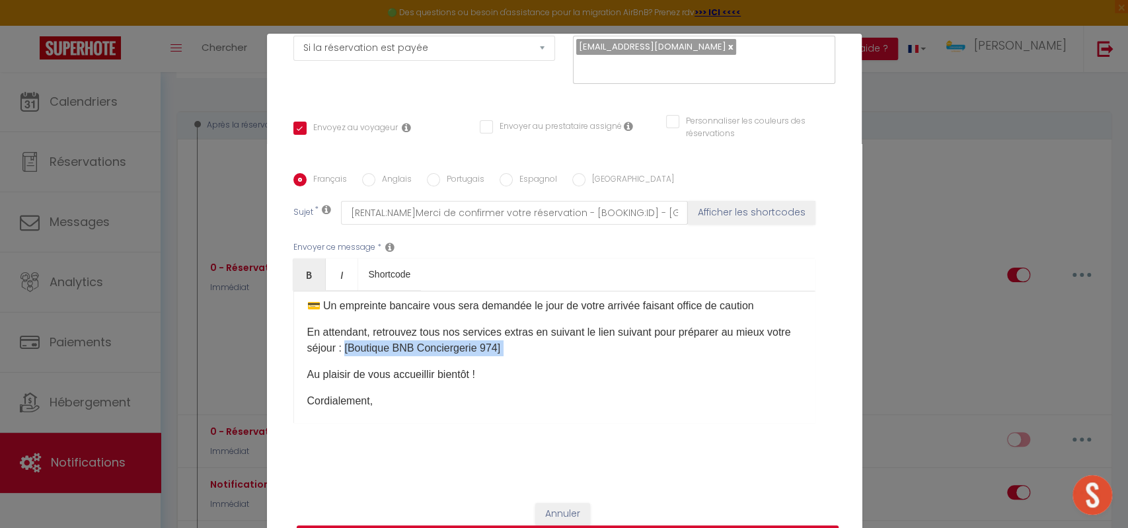
drag, startPoint x: 369, startPoint y: 347, endPoint x: 527, endPoint y: 350, distance: 157.3
click at [527, 350] on p "En attendant, retrouvez tous nos services extras en suivant le lien suivant pou…" at bounding box center [554, 341] width 494 height 32
